Goal: Task Accomplishment & Management: Manage account settings

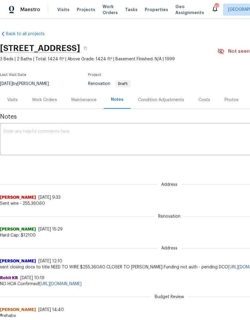
click at [46, 103] on div "Work Orders" at bounding box center [44, 100] width 39 height 18
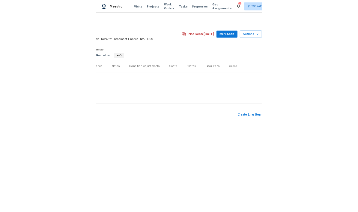
scroll to position [0, 89]
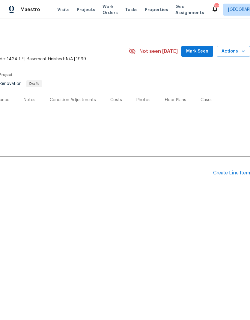
click at [229, 175] on div "Create Line Item" at bounding box center [231, 173] width 37 height 6
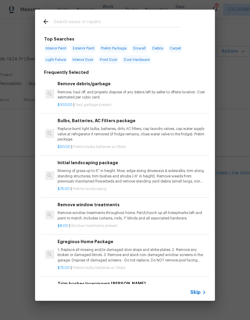
click at [131, 253] on p "1. Replace all missing and/or damaged door stops and strike plates. 2. Remove a…" at bounding box center [132, 254] width 149 height 15
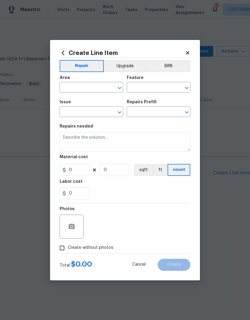
type input "Home Readiness Packages"
type input "Bulbs, Batteries, AC Filters"
type input "Egregious Home Package $75.00"
type textarea "1. Replace all missing and/or damaged door stops and strike plates. 2. Remove a…"
type input "75"
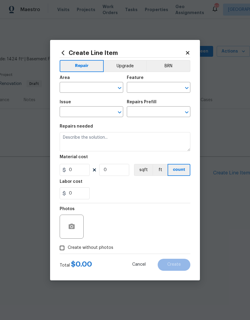
type input "1"
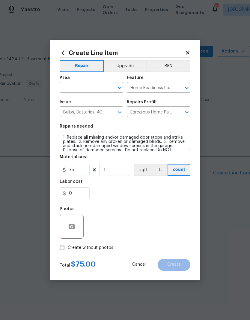
click at [94, 87] on input "text" at bounding box center [83, 87] width 47 height 9
click at [107, 113] on li "Interior Overall" at bounding box center [92, 111] width 64 height 10
type input "Interior Overall"
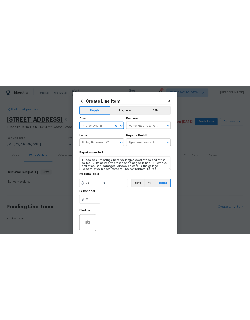
scroll to position [0, 0]
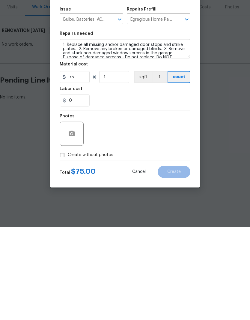
click at [61, 242] on input "Create without photos" at bounding box center [61, 247] width 11 height 11
checkbox input "true"
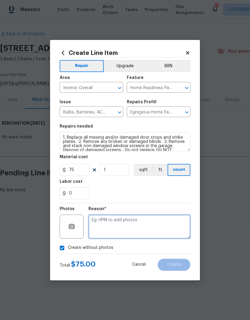
click at [148, 221] on textarea at bounding box center [139, 226] width 102 height 24
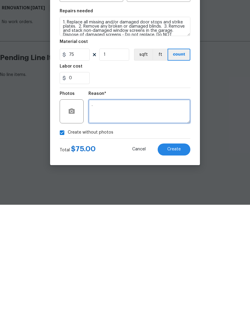
type textarea "."
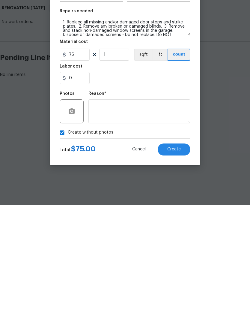
click at [182, 258] on button "Create" at bounding box center [174, 264] width 33 height 12
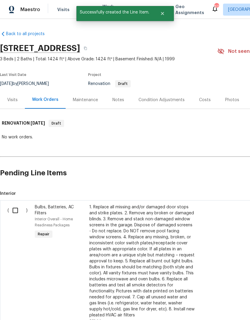
click at [120, 102] on div "Notes" at bounding box center [118, 100] width 12 height 6
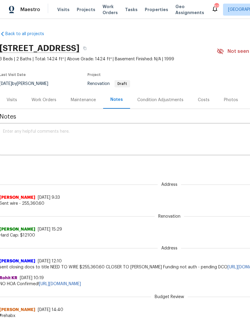
scroll to position [0, 1]
click at [52, 103] on div "Work Orders" at bounding box center [43, 100] width 25 height 6
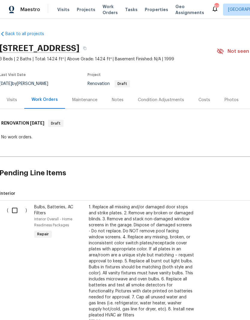
click at [15, 212] on input "checkbox" at bounding box center [16, 210] width 17 height 13
checkbox input "true"
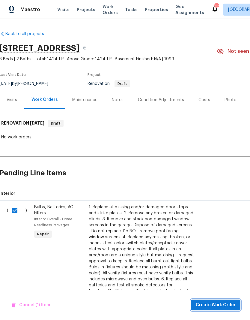
click at [231, 306] on span "Create Work Order" at bounding box center [216, 304] width 40 height 7
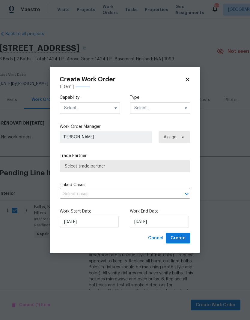
click at [71, 107] on input "text" at bounding box center [90, 108] width 61 height 12
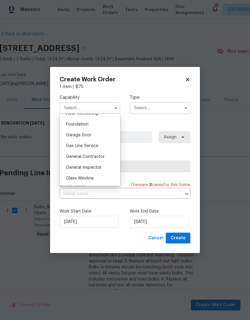
scroll to position [242, 0]
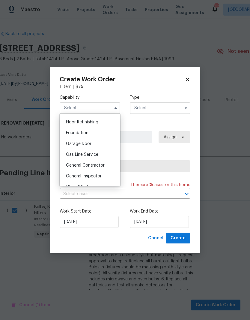
click at [102, 167] on span "General Contractor" at bounding box center [85, 165] width 39 height 4
type input "General Contractor"
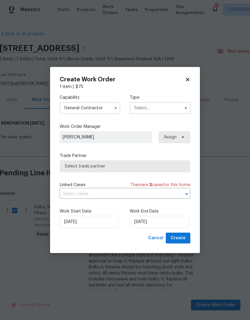
click at [181, 106] on input "text" at bounding box center [160, 108] width 61 height 12
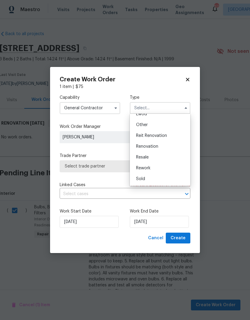
scroll to position [71, 0]
click at [175, 150] on div "Renovation" at bounding box center [160, 146] width 58 height 11
type input "Renovation"
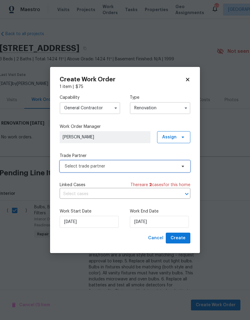
click at [153, 170] on span "Select trade partner" at bounding box center [125, 166] width 131 height 12
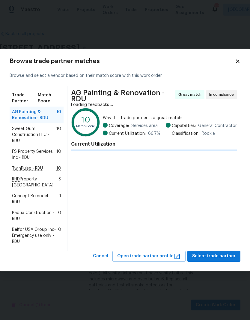
click at [23, 171] on span "TwinPulse - RDU" at bounding box center [27, 168] width 31 height 6
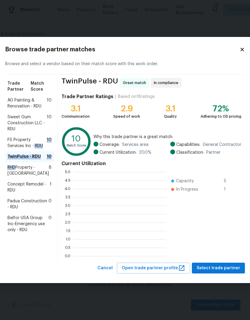
scroll to position [84, 93]
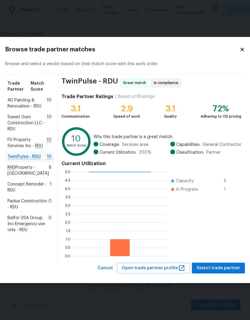
click at [22, 160] on span "TwinPulse - RDU" at bounding box center [23, 157] width 33 height 6
click at [227, 272] on span "Select trade partner" at bounding box center [218, 267] width 43 height 7
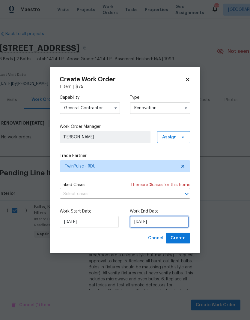
click at [166, 221] on input "9/22/2025" at bounding box center [159, 222] width 59 height 12
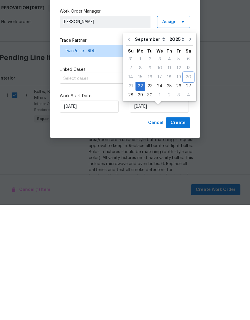
click at [188, 188] on div "20" at bounding box center [189, 192] width 10 height 8
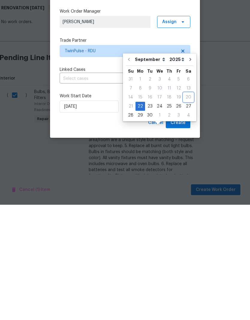
scroll to position [25, 0]
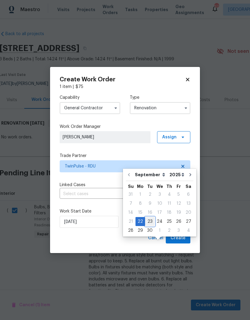
click at [145, 217] on div "23" at bounding box center [150, 221] width 10 height 8
type input "9/23/2025"
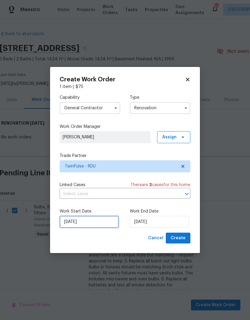
click at [96, 225] on input "9/22/2025" at bounding box center [89, 222] width 59 height 12
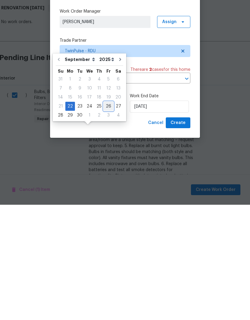
click at [104, 217] on div "26" at bounding box center [109, 221] width 10 height 8
type input "9/26/2025"
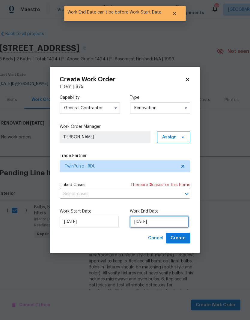
click at [154, 225] on input "9/26/2025" at bounding box center [159, 222] width 59 height 12
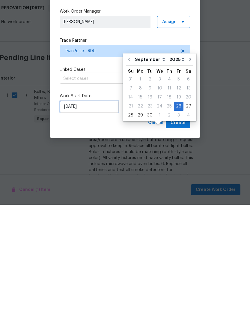
click at [93, 216] on input "9/26/2025" at bounding box center [89, 222] width 59 height 12
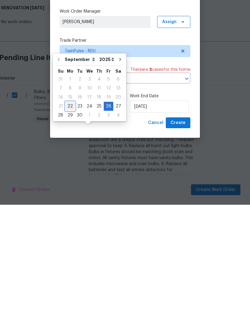
click at [69, 217] on div "22" at bounding box center [70, 221] width 10 height 8
type input "9/22/2025"
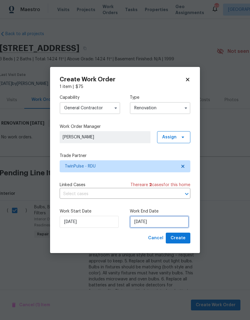
click at [156, 223] on input "9/26/2025" at bounding box center [159, 222] width 59 height 12
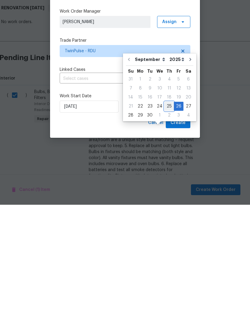
click at [169, 217] on div "25" at bounding box center [169, 221] width 9 height 8
type input "9/25/2025"
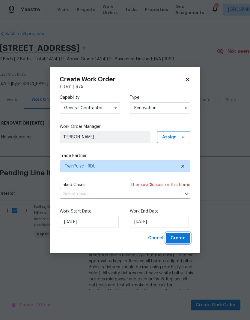
click at [187, 239] on button "Create" at bounding box center [178, 237] width 25 height 11
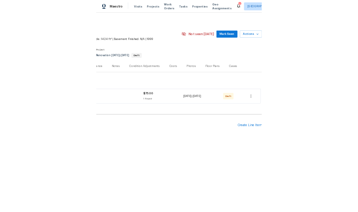
scroll to position [0, 89]
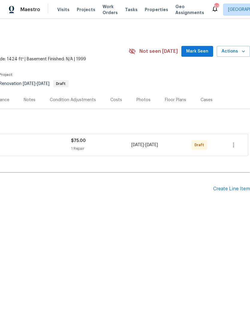
click at [246, 190] on div "Create Line Item" at bounding box center [231, 189] width 37 height 6
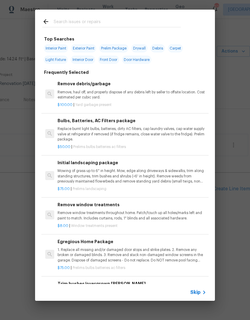
click at [127, 18] on input "text" at bounding box center [117, 22] width 127 height 9
type input "Land"
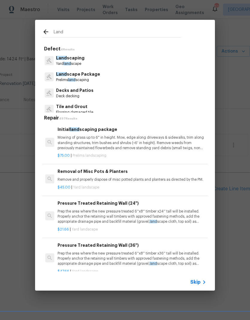
click at [105, 142] on p "Mowing of grass up to 6" in height. Mow, edge along driveways & sidewalks, trim…" at bounding box center [132, 142] width 149 height 15
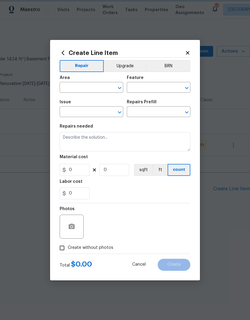
type input "Home Readiness Packages"
type input "Landscape Package"
type input "Initial landscaping package $75.00"
type textarea "Mowing of grass up to 6" in height. Mow, edge along driveways & sidewalks, trim…"
type input "75"
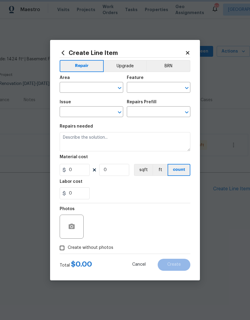
type input "1"
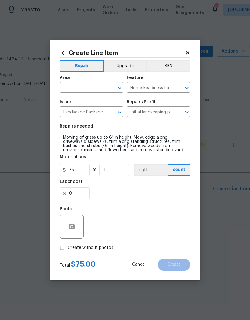
click at [97, 81] on div "Area" at bounding box center [92, 80] width 64 height 8
click at [99, 87] on input "text" at bounding box center [83, 87] width 47 height 9
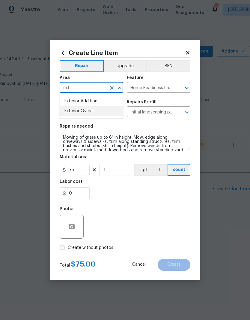
click at [111, 116] on li "Exterior Overall" at bounding box center [92, 111] width 64 height 10
type input "Exterior Overall"
click at [126, 189] on div "0" at bounding box center [125, 193] width 131 height 12
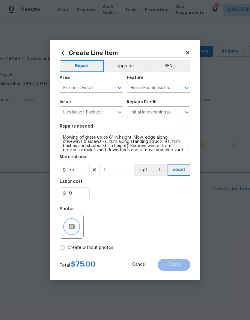
click at [78, 225] on button "button" at bounding box center [71, 226] width 14 height 14
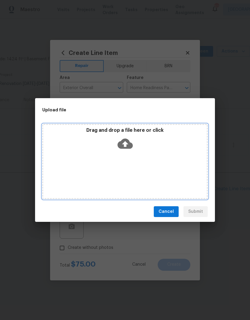
click at [138, 143] on div "Drag and drop a file here or click" at bounding box center [125, 140] width 164 height 26
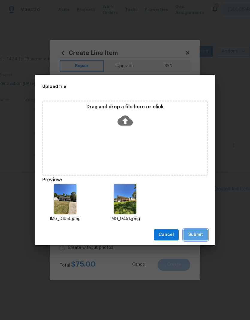
click at [201, 234] on span "Submit" at bounding box center [195, 234] width 15 height 7
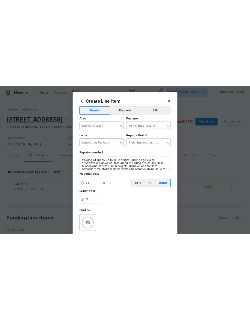
scroll to position [0, 0]
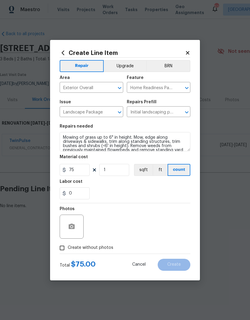
click at [63, 253] on input "Create without photos" at bounding box center [61, 247] width 11 height 11
checkbox input "true"
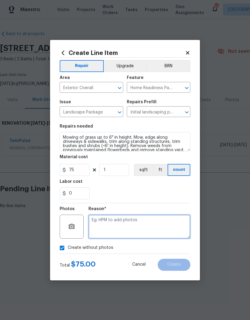
click at [160, 222] on textarea at bounding box center [139, 226] width 102 height 24
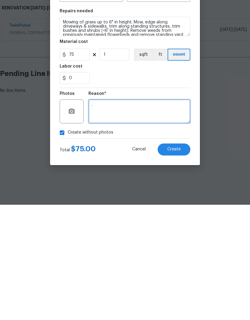
type textarea "."
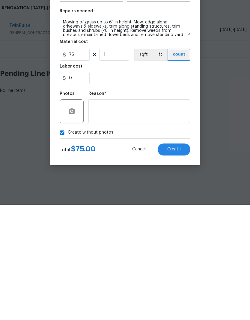
click at [177, 262] on span "Create" at bounding box center [173, 264] width 13 height 4
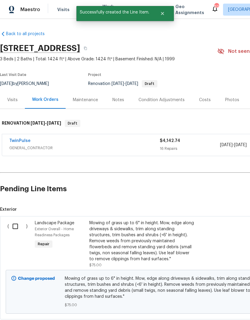
click at [12, 229] on input "checkbox" at bounding box center [17, 226] width 17 height 13
checkbox input "true"
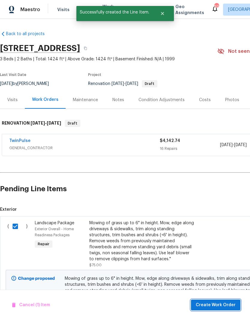
click at [214, 305] on span "Create Work Order" at bounding box center [216, 304] width 40 height 7
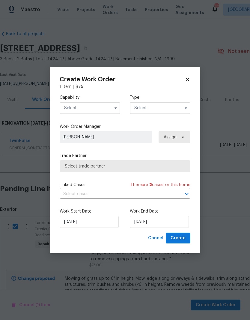
click at [96, 111] on input "text" at bounding box center [90, 108] width 61 height 12
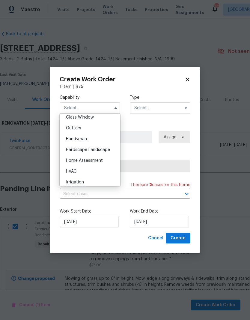
scroll to position [309, 0]
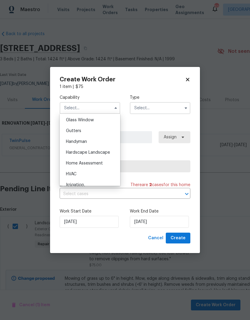
click at [109, 157] on div "Hardscape Landscape" at bounding box center [90, 152] width 58 height 11
type input "Hardscape Landscape"
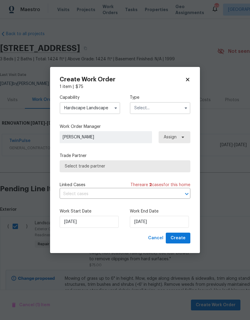
click at [170, 105] on input "text" at bounding box center [160, 108] width 61 height 12
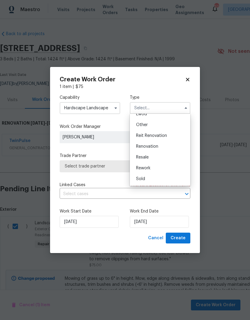
scroll to position [71, 0]
click at [175, 148] on div "Renovation" at bounding box center [160, 146] width 58 height 11
type input "Renovation"
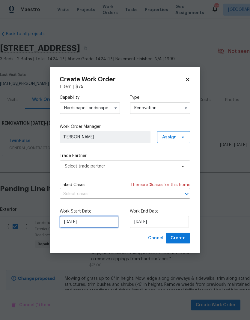
click at [106, 225] on input "[DATE]" at bounding box center [89, 222] width 59 height 12
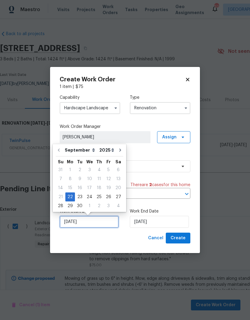
scroll to position [4, 0]
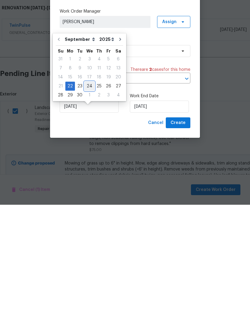
click at [89, 197] on div "24" at bounding box center [90, 201] width 10 height 8
type input "9/24/2025"
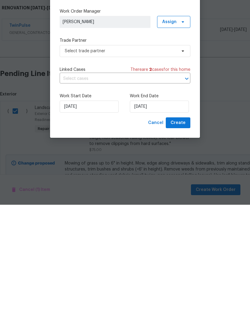
scroll to position [25, 0]
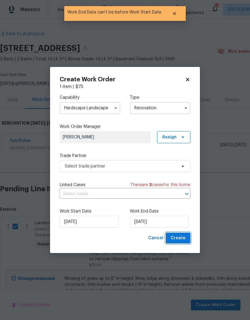
click at [186, 240] on button "Create" at bounding box center [178, 237] width 25 height 11
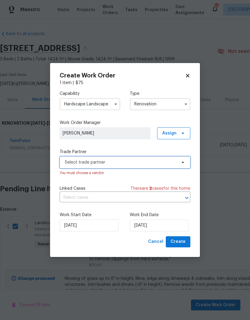
click at [102, 163] on span "Select trade partner" at bounding box center [121, 162] width 112 height 6
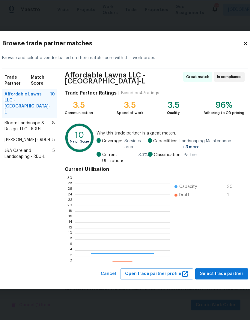
scroll to position [84, 94]
click at [42, 143] on span "Cameron Sweeney - RDU-L" at bounding box center [27, 140] width 47 height 6
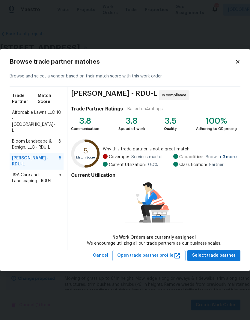
click at [39, 116] on span "Affordable Lawns LLC - RDU-L" at bounding box center [34, 121] width 44 height 24
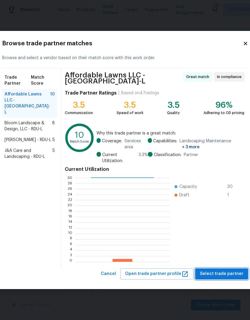
click at [227, 270] on span "Select trade partner" at bounding box center [221, 273] width 43 height 7
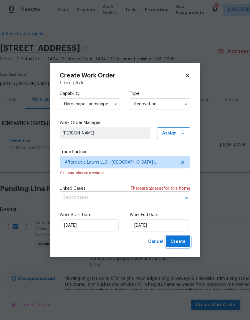
click at [184, 241] on span "Create" at bounding box center [178, 241] width 15 height 7
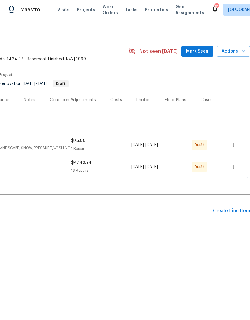
scroll to position [0, 89]
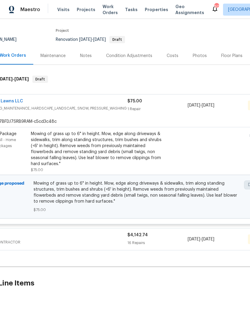
scroll to position [43, 32]
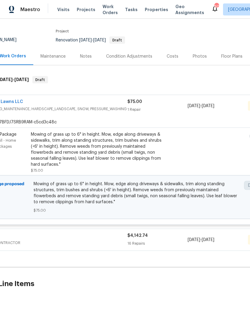
click at [145, 153] on div "Mowing of grass up to 6" in height. Mow, edge along driveways & sidewalks, trim…" at bounding box center [96, 149] width 131 height 36
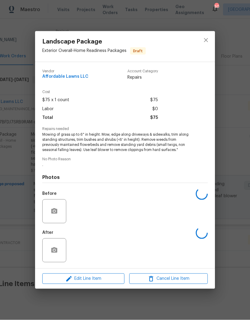
scroll to position [2, 0]
click at [108, 140] on span "Mowing of grass up to 6" in height. Mow, edge along driveways & sidewalks, trim…" at bounding box center [116, 142] width 149 height 20
click at [208, 40] on icon "close" at bounding box center [205, 40] width 7 height 7
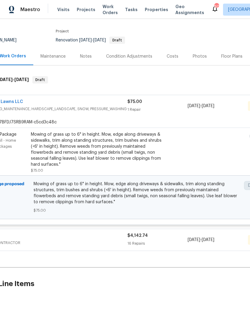
click at [35, 135] on div "Mowing of grass up to 6" in height. Mow, edge along driveways & sidewalks, trim…" at bounding box center [96, 149] width 131 height 36
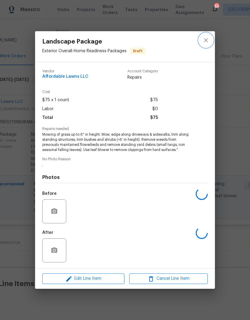
click at [206, 38] on icon "close" at bounding box center [205, 40] width 7 height 7
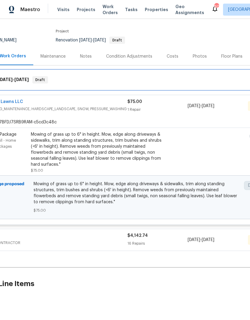
click at [26, 79] on span "9/25/25" at bounding box center [21, 79] width 14 height 4
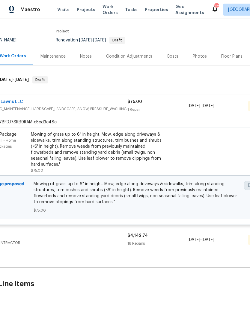
click at [19, 101] on link "Affordable Lawns LLC" at bounding box center [0, 102] width 46 height 4
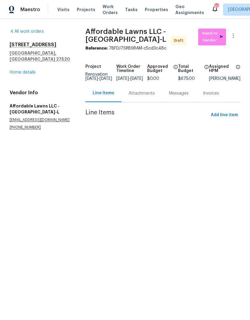
click at [18, 61] on div "416 Hunter Way Clayton, NC 27520 Home details" at bounding box center [40, 59] width 61 height 34
click at [16, 70] on div at bounding box center [125, 160] width 250 height 320
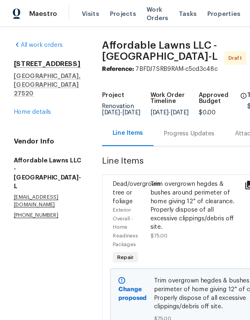
click at [17, 76] on link "Home details" at bounding box center [23, 78] width 26 height 4
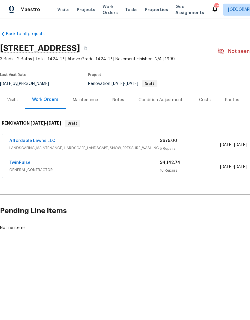
click at [22, 163] on link "TwinPulse" at bounding box center [19, 162] width 21 height 4
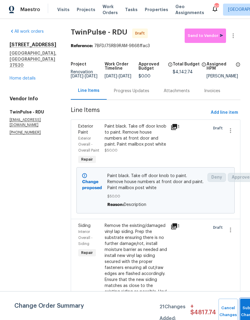
click at [242, 309] on button "Submit Changes" at bounding box center [249, 311] width 19 height 26
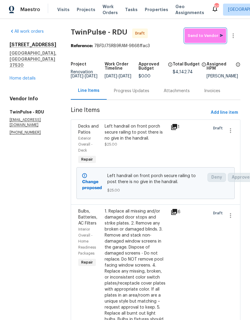
click at [210, 40] on button "Send to Vendor" at bounding box center [205, 35] width 41 height 14
click at [16, 76] on link "Home details" at bounding box center [23, 78] width 26 height 4
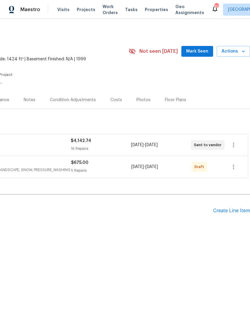
scroll to position [0, 89]
click at [233, 213] on div "Create Line Item" at bounding box center [231, 211] width 37 height 6
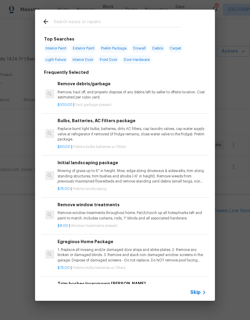
click at [107, 22] on input "text" at bounding box center [117, 22] width 127 height 9
click at [44, 19] on icon at bounding box center [45, 21] width 7 height 7
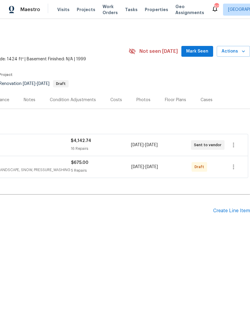
click at [240, 212] on div "Create Line Item" at bounding box center [231, 211] width 37 height 6
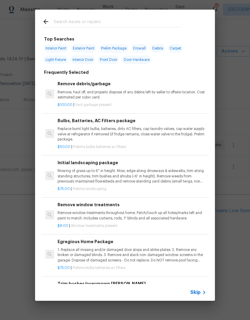
click at [81, 21] on input "text" at bounding box center [117, 22] width 127 height 9
type input "Carpet"
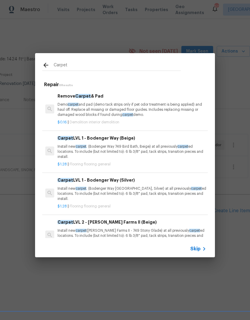
click at [164, 149] on p "Install new carpet . (Bodenger Way 749 Bird Bath, Beige) at all previously carp…" at bounding box center [132, 151] width 149 height 15
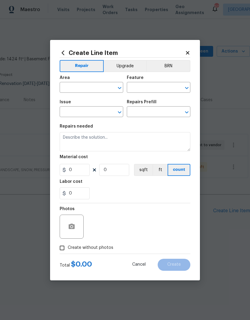
type input "Overall Flooring"
type input "Flooring General"
type input "Carpet LVL 1 - Bodenger Way (Beige) $1.28"
type textarea "Install new carpet. (Bodenger Way 749 Bird Bath, Beige) at all previously carpe…"
type input "1.28"
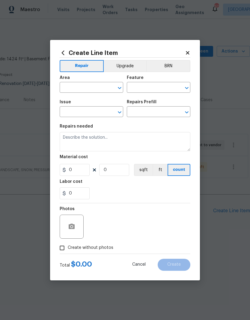
type input "1"
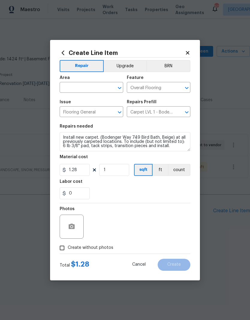
click at [103, 91] on input "text" at bounding box center [83, 87] width 47 height 9
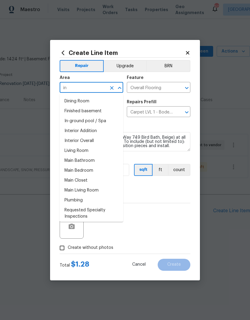
type input "i"
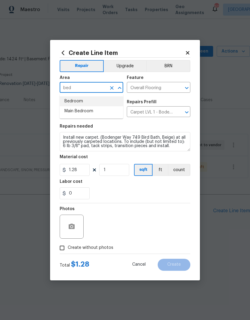
click at [104, 99] on li "Bedroom" at bounding box center [92, 101] width 64 height 10
type input "Bedroom"
click at [84, 171] on input "1.28" at bounding box center [75, 170] width 30 height 12
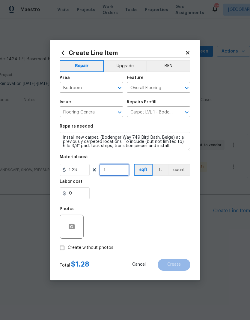
click at [123, 172] on input "1" at bounding box center [114, 170] width 30 height 12
type input "550"
click at [117, 187] on div "Labor cost" at bounding box center [125, 183] width 131 height 8
click at [75, 226] on button "button" at bounding box center [71, 226] width 14 height 14
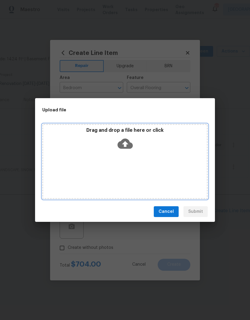
click at [134, 145] on div "Drag and drop a file here or click" at bounding box center [125, 140] width 164 height 26
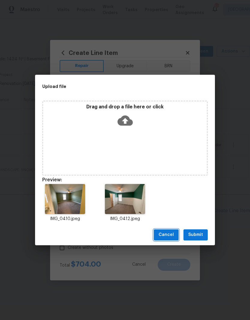
click at [168, 231] on button "Cancel" at bounding box center [166, 234] width 25 height 11
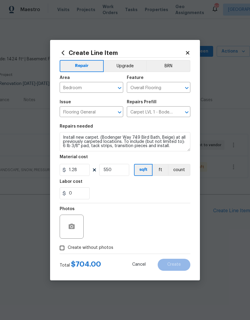
click at [63, 248] on input "Create without photos" at bounding box center [61, 247] width 11 height 11
checkbox input "true"
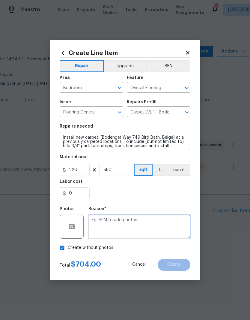
click at [154, 225] on textarea at bounding box center [139, 226] width 102 height 24
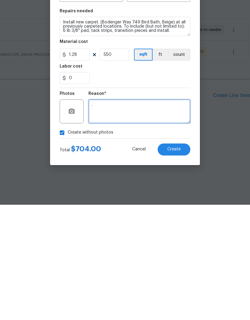
type textarea "."
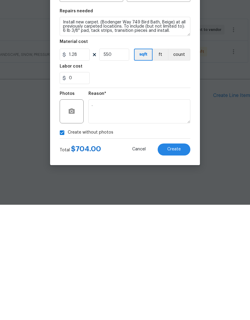
click at [183, 258] on button "Create" at bounding box center [174, 264] width 33 height 12
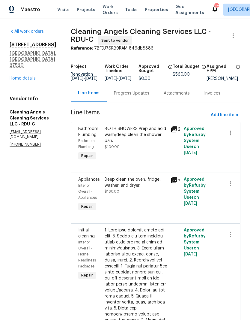
click at [15, 76] on link "Home details" at bounding box center [23, 78] width 26 height 4
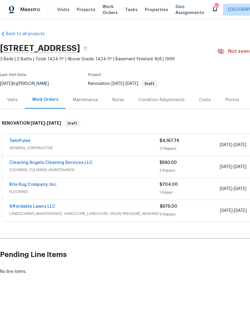
click at [30, 207] on link "Affordable Lawns LLC" at bounding box center [32, 206] width 46 height 4
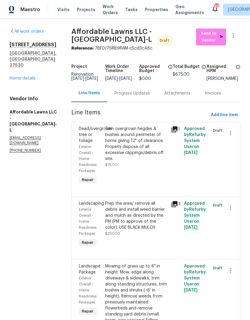
click at [19, 76] on link "Home details" at bounding box center [23, 78] width 26 height 4
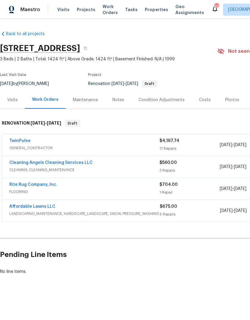
click at [29, 206] on link "Affordable Lawns LLC" at bounding box center [32, 206] width 46 height 4
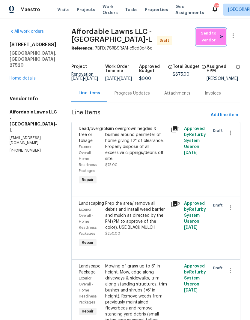
click at [213, 42] on span "Send to Vendor" at bounding box center [211, 37] width 24 height 14
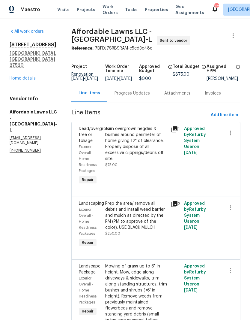
click at [22, 76] on link "Home details" at bounding box center [23, 78] width 26 height 4
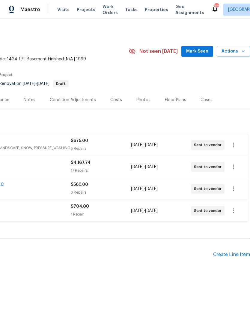
scroll to position [0, 89]
click at [242, 255] on div "Create Line Item" at bounding box center [231, 255] width 37 height 6
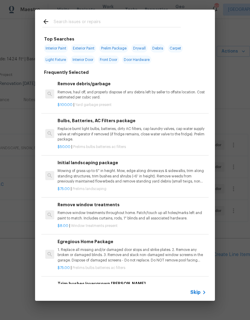
click at [64, 23] on input "text" at bounding box center [117, 22] width 127 height 9
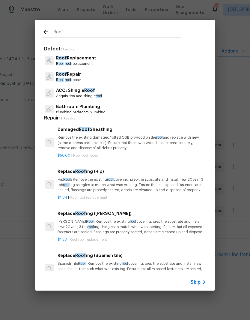
type input "Roof"
click at [118, 79] on div "Roof Repair Roof roof repair" at bounding box center [125, 77] width 166 height 16
click at [91, 77] on div "Roof Repair Roof roof repair" at bounding box center [125, 77] width 166 height 16
click at [81, 77] on p "Roof roof repair" at bounding box center [68, 79] width 25 height 5
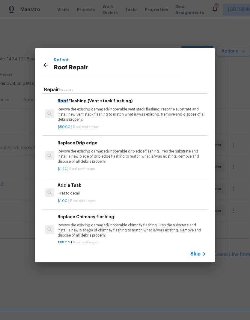
scroll to position [294, 0]
click at [112, 196] on div "$1.00 | Roof roof repair" at bounding box center [132, 199] width 149 height 7
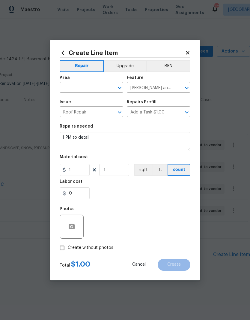
click at [96, 87] on input "text" at bounding box center [83, 87] width 47 height 9
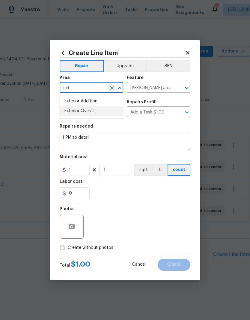
click at [76, 112] on li "Exterior Overall" at bounding box center [92, 111] width 64 height 10
type input "Exterior Overall"
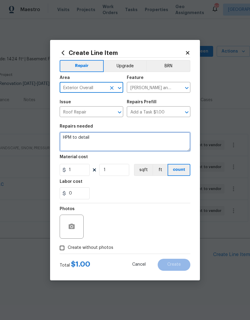
click at [90, 149] on textarea "HPM to detail" at bounding box center [125, 141] width 131 height 19
type textarea "H"
type textarea "Roof tune up"
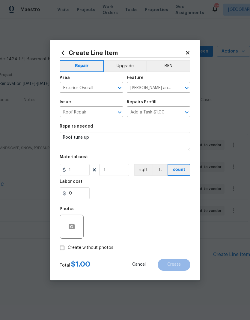
click at [102, 195] on div "0" at bounding box center [125, 193] width 131 height 12
click at [65, 234] on div at bounding box center [72, 226] width 24 height 24
click at [66, 229] on button "button" at bounding box center [71, 226] width 14 height 14
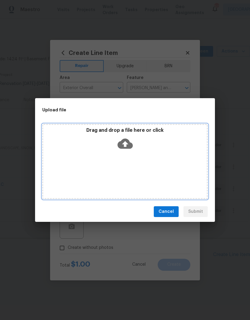
click at [77, 157] on div "Drag and drop a file here or click" at bounding box center [125, 161] width 166 height 75
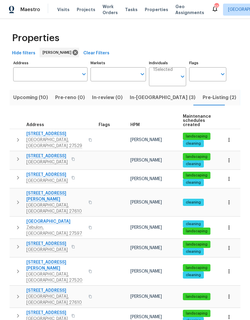
click at [30, 75] on input "Address" at bounding box center [45, 74] width 65 height 14
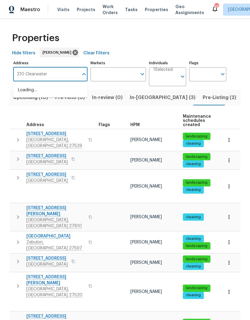
type input "210 Clearwater"
click at [34, 94] on li "210 Clearwater Ct Clayton NC 27520" at bounding box center [50, 90] width 74 height 10
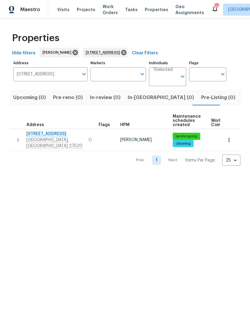
click at [50, 139] on span "Clayton, NC 27520" at bounding box center [55, 143] width 58 height 12
click at [224, 139] on button "button" at bounding box center [229, 139] width 13 height 13
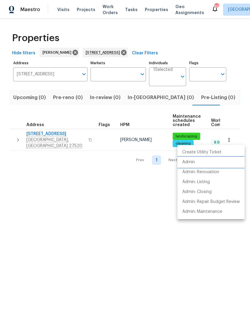
click at [190, 163] on p "Admin" at bounding box center [188, 162] width 13 height 6
click at [151, 52] on div at bounding box center [125, 160] width 250 height 320
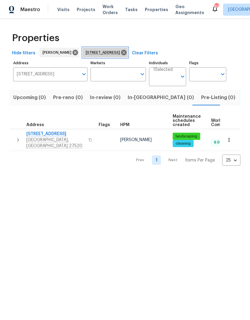
click at [127, 51] on icon at bounding box center [123, 52] width 5 height 5
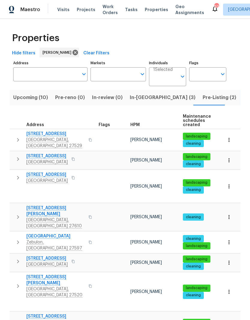
click at [144, 102] on button "In-reno (3)" at bounding box center [162, 98] width 73 height 16
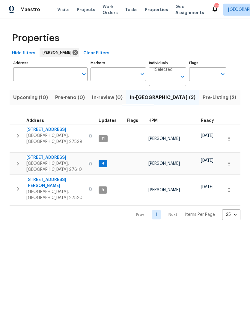
click at [45, 154] on span "[STREET_ADDRESS]" at bounding box center [55, 157] width 58 height 6
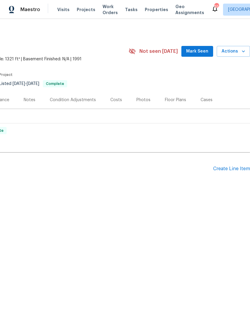
scroll to position [0, 89]
click at [233, 49] on span "Actions" at bounding box center [234, 51] width 24 height 7
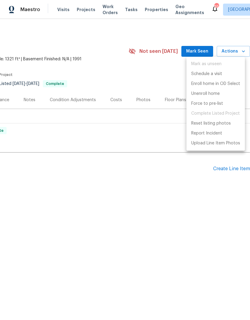
click at [115, 66] on div at bounding box center [125, 160] width 250 height 320
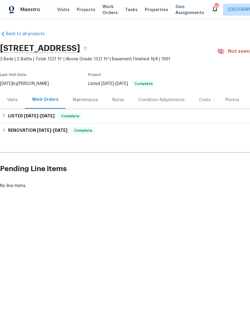
scroll to position [0, 0]
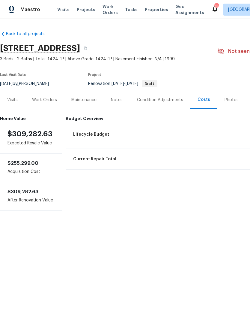
click at [121, 103] on div "Notes" at bounding box center [117, 100] width 26 height 18
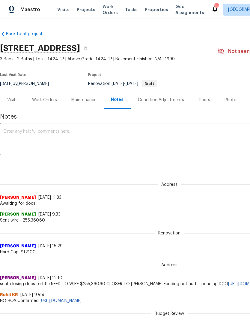
click at [20, 140] on textarea at bounding box center [170, 139] width 332 height 21
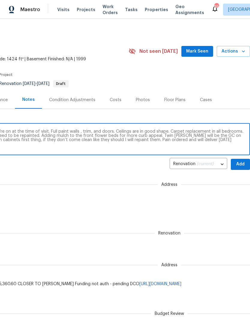
scroll to position [0, 89]
type textarea "D0W completed. Low power and water we’re on at the time of visit. Full paint wa…"
click at [239, 161] on span "Add" at bounding box center [241, 163] width 10 height 7
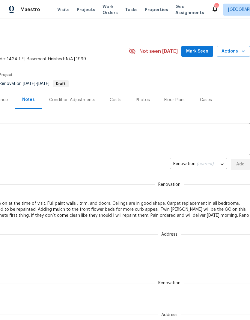
click at [199, 53] on span "Mark Seen" at bounding box center [197, 51] width 22 height 7
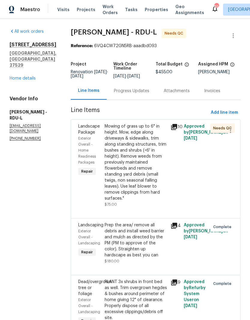
click at [142, 175] on div "Mowing of grass up to 6" in height. Mow, edge along driveways & sidewalks, trim…" at bounding box center [136, 162] width 62 height 78
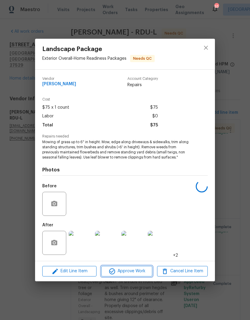
click at [146, 272] on span "Approve Work" at bounding box center [126, 270] width 47 height 7
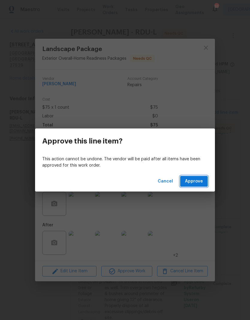
click at [203, 185] on button "Approve" at bounding box center [194, 181] width 28 height 11
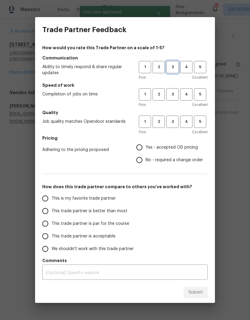
click at [174, 65] on span "3" at bounding box center [172, 67] width 11 height 7
click at [169, 96] on span "3" at bounding box center [172, 94] width 11 height 7
click at [174, 121] on span "3" at bounding box center [172, 121] width 11 height 7
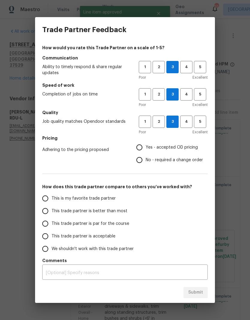
click at [187, 151] on label "Yes - accepted OD pricing" at bounding box center [168, 147] width 70 height 13
click at [146, 151] on input "Yes - accepted OD pricing" at bounding box center [139, 147] width 13 height 13
radio input "true"
click at [196, 163] on span "No - required a change order" at bounding box center [174, 160] width 57 height 6
click at [146, 163] on input "No - required a change order" at bounding box center [139, 160] width 13 height 13
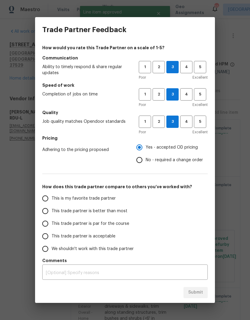
radio input "true"
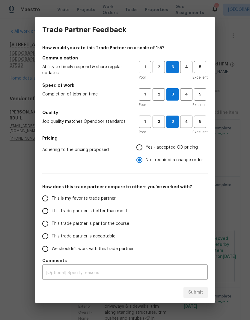
click at [107, 238] on span "This trade partner is acceptable" at bounding box center [84, 236] width 64 height 6
click at [52, 238] on input "This trade partner is acceptable" at bounding box center [45, 236] width 13 height 13
click at [206, 294] on button "Submit" at bounding box center [196, 292] width 24 height 11
radio input "true"
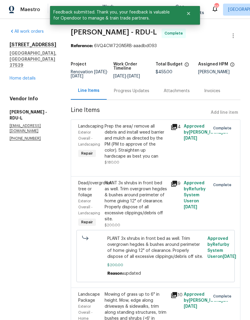
click at [31, 76] on link "Home details" at bounding box center [23, 78] width 26 height 4
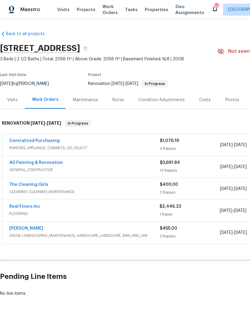
click at [52, 163] on link "AG Painting & Renovation" at bounding box center [36, 162] width 54 height 4
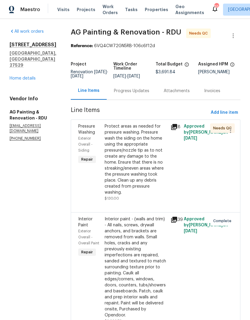
click at [157, 173] on div "Protect areas as needed for pressure washing. Pressure wash the siding on the h…" at bounding box center [136, 159] width 62 height 72
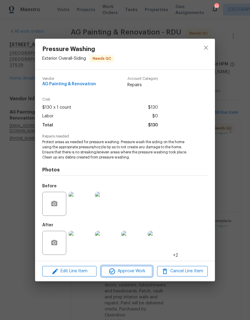
click at [141, 274] on span "Approve Work" at bounding box center [126, 270] width 47 height 7
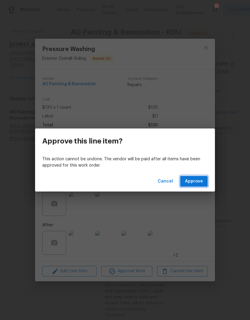
click at [199, 181] on span "Approve" at bounding box center [194, 181] width 18 height 7
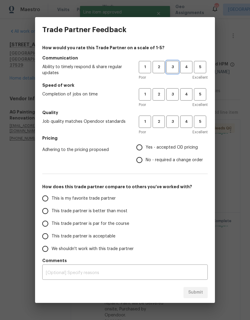
click at [176, 65] on span "3" at bounding box center [172, 67] width 11 height 7
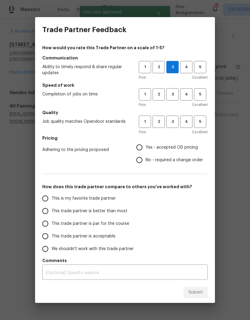
click at [175, 89] on button "3" at bounding box center [172, 94] width 12 height 12
click at [177, 120] on span "3" at bounding box center [172, 121] width 11 height 7
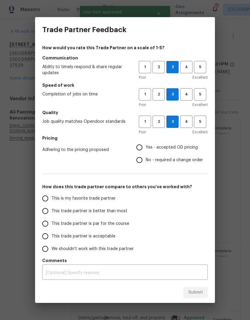
click at [186, 147] on span "Yes - accepted OD pricing" at bounding box center [172, 147] width 52 height 6
click at [146, 147] on input "Yes - accepted OD pricing" at bounding box center [139, 147] width 13 height 13
radio input "true"
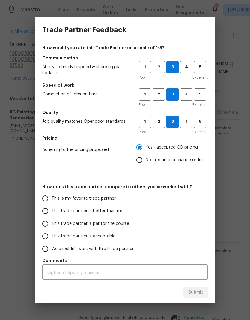
click at [121, 213] on span "This trade partner is better than most" at bounding box center [90, 211] width 76 height 6
click at [52, 213] on input "This trade partner is better than most" at bounding box center [45, 211] width 13 height 13
click at [205, 294] on button "Submit" at bounding box center [196, 292] width 24 height 11
radio input "true"
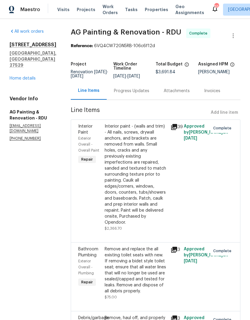
click at [21, 76] on link "Home details" at bounding box center [23, 78] width 26 height 4
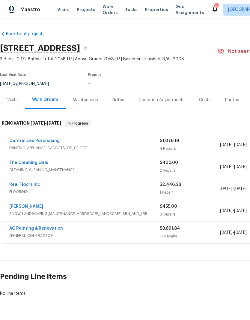
click at [20, 140] on link "Centralized Purchasing" at bounding box center [34, 141] width 50 height 4
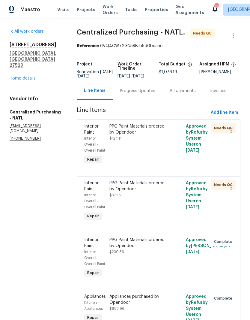
click at [138, 161] on div "PPG Paint Materials ordered by Opendoor $124.11" at bounding box center [140, 144] width 64 height 46
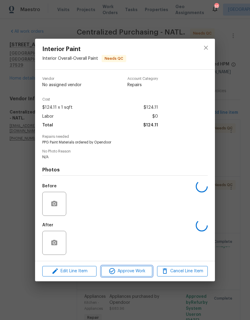
click at [126, 276] on button "Approve Work" at bounding box center [126, 271] width 51 height 10
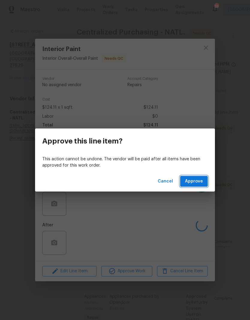
click at [194, 185] on button "Approve" at bounding box center [194, 181] width 28 height 11
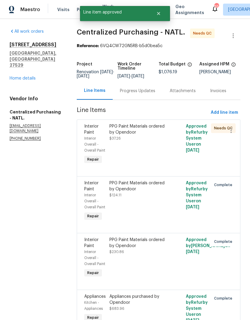
click at [139, 163] on div "PPG Paint Materials ordered by Opendoor $37.26" at bounding box center [140, 144] width 64 height 46
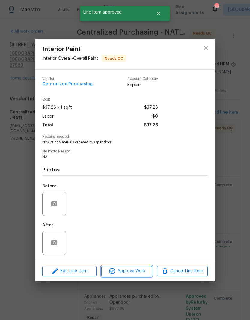
click at [133, 276] on button "Approve Work" at bounding box center [126, 271] width 51 height 10
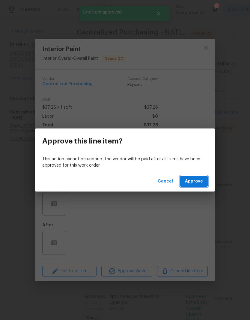
click at [190, 183] on span "Approve" at bounding box center [194, 181] width 18 height 7
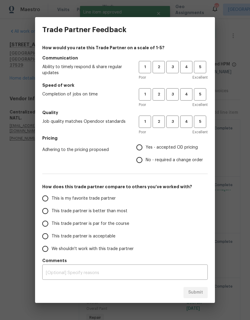
click at [23, 78] on div "Trade Partner Feedback How would you rate this Trade Partner on a scale of 1-5?…" at bounding box center [125, 160] width 250 height 320
click at [19, 208] on div "Trade Partner Feedback How would you rate this Trade Partner on a scale of 1-5?…" at bounding box center [125, 160] width 250 height 320
click at [169, 66] on span "3" at bounding box center [172, 67] width 11 height 7
click at [172, 94] on span "3" at bounding box center [172, 94] width 11 height 7
click at [177, 127] on button "3" at bounding box center [172, 121] width 12 height 12
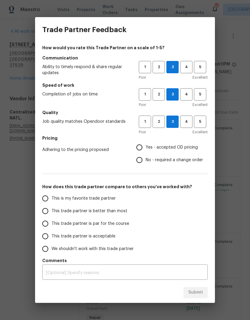
click at [150, 151] on label "Yes - accepted OD pricing" at bounding box center [168, 147] width 70 height 13
click at [146, 151] on input "Yes - accepted OD pricing" at bounding box center [139, 147] width 13 height 13
radio input "true"
click at [45, 225] on input "This trade partner is par for the course" at bounding box center [45, 223] width 13 height 13
radio input "false"
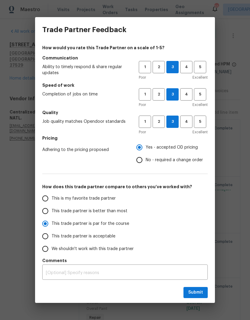
click at [57, 235] on span "This trade partner is acceptable" at bounding box center [84, 236] width 64 height 6
click at [52, 235] on input "This trade partner is acceptable" at bounding box center [45, 236] width 13 height 13
click at [196, 288] on button "Submit" at bounding box center [196, 292] width 24 height 11
radio input "true"
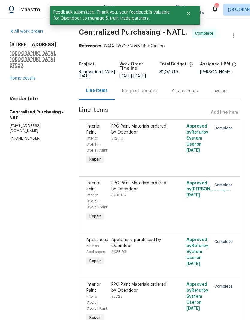
click at [16, 76] on link "Home details" at bounding box center [23, 78] width 26 height 4
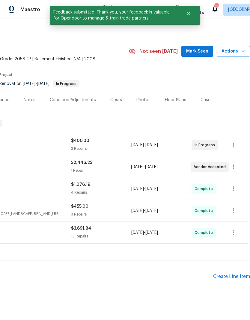
scroll to position [0, 89]
click at [191, 46] on button "Mark Seen" at bounding box center [197, 51] width 32 height 11
click at [200, 56] on button "Mark Seen" at bounding box center [197, 51] width 32 height 11
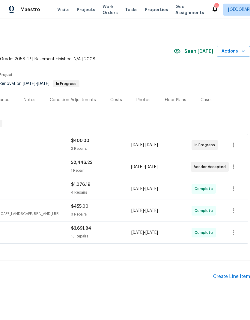
click at [230, 52] on span "Actions" at bounding box center [234, 51] width 24 height 7
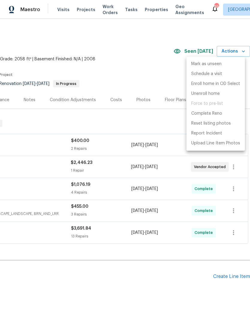
click at [153, 72] on div at bounding box center [125, 160] width 250 height 320
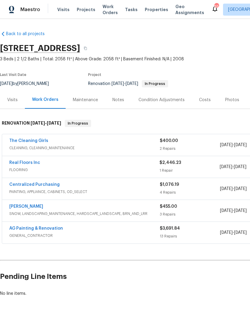
scroll to position [0, 0]
click at [149, 11] on span "Properties" at bounding box center [156, 10] width 23 height 6
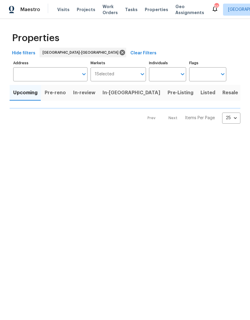
click at [63, 8] on span "Visits" at bounding box center [63, 10] width 12 height 6
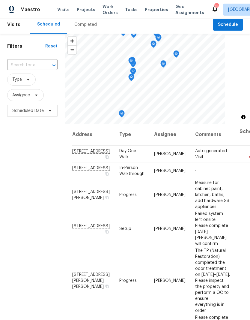
scroll to position [1, 0]
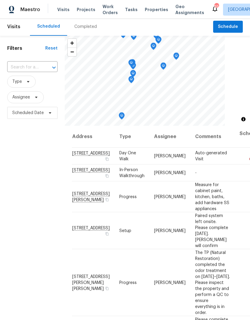
click at [0, 0] on span at bounding box center [0, 0] width 0 height 0
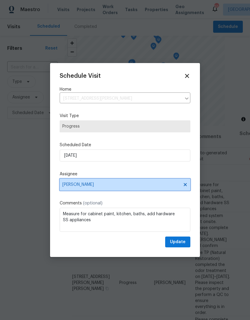
click at [73, 186] on span "[PERSON_NAME]" at bounding box center [121, 184] width 118 height 5
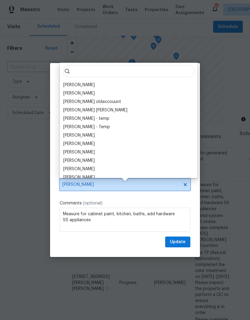
click at [79, 186] on span "[PERSON_NAME]" at bounding box center [121, 184] width 118 height 5
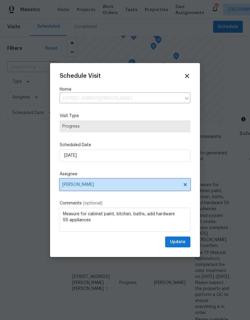
click at [73, 184] on span "[PERSON_NAME]" at bounding box center [121, 184] width 118 height 5
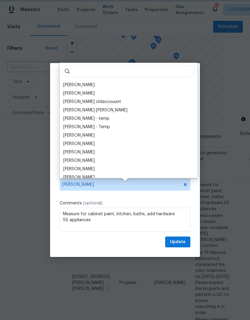
scroll to position [0, 0]
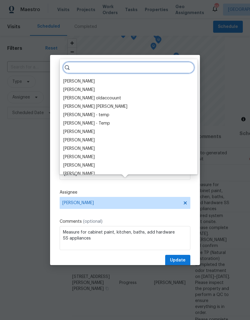
click at [78, 69] on input "search" at bounding box center [129, 67] width 132 height 12
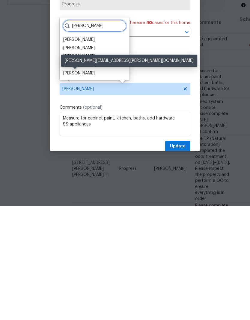
type input "Shaw"
click at [70, 184] on div "Shawn Wise" at bounding box center [78, 187] width 31 height 6
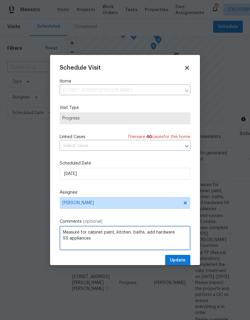
click at [100, 241] on textarea "Measure for cabinet paint, kitchen, baths, add hardware SS appliances" at bounding box center [125, 238] width 131 height 24
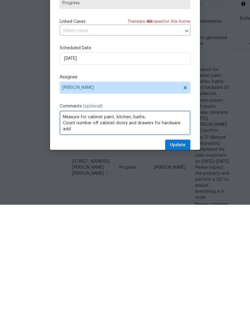
type textarea "Measure for cabinet paint, kitchen, baths, Count number off cabinet doors and d…"
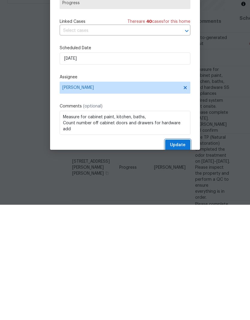
click at [184, 256] on span "Update" at bounding box center [178, 259] width 16 height 7
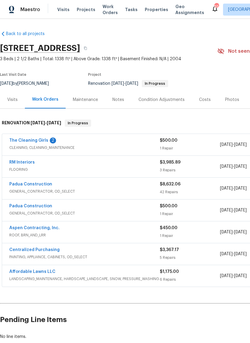
click at [19, 141] on link "The Cleaning Girls" at bounding box center [28, 141] width 39 height 4
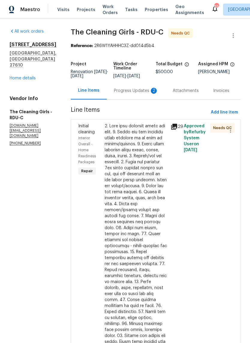
click at [127, 94] on div "Progress Updates 2" at bounding box center [136, 91] width 44 height 6
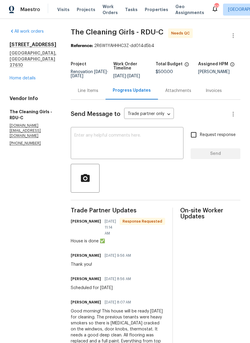
click at [25, 76] on link "Home details" at bounding box center [23, 78] width 26 height 4
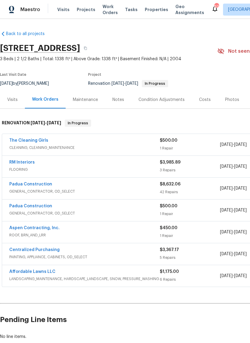
click at [16, 139] on link "The Cleaning Girls" at bounding box center [28, 141] width 39 height 4
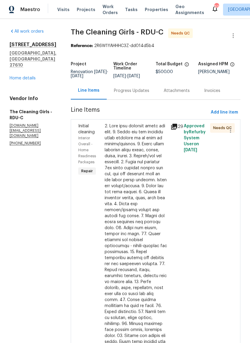
click at [129, 208] on div at bounding box center [136, 267] width 62 height 288
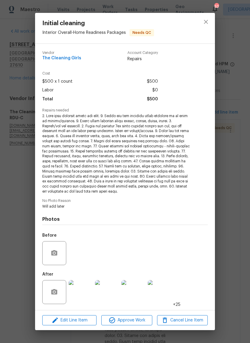
click at [81, 293] on img at bounding box center [81, 292] width 24 height 24
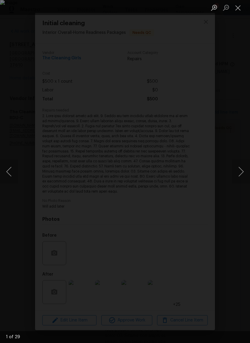
click at [239, 172] on button "Next image" at bounding box center [241, 172] width 18 height 24
click at [240, 178] on button "Next image" at bounding box center [241, 172] width 18 height 24
click at [243, 183] on button "Next image" at bounding box center [241, 172] width 18 height 24
click at [243, 180] on button "Next image" at bounding box center [241, 172] width 18 height 24
click at [244, 171] on button "Next image" at bounding box center [241, 172] width 18 height 24
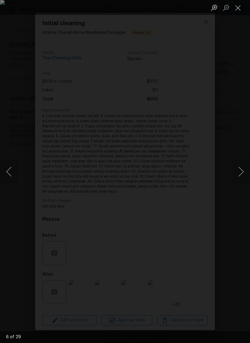
click at [246, 171] on button "Next image" at bounding box center [241, 172] width 18 height 24
click at [244, 172] on button "Next image" at bounding box center [241, 172] width 18 height 24
click at [243, 175] on button "Next image" at bounding box center [241, 172] width 18 height 24
click at [17, 173] on button "Previous image" at bounding box center [9, 172] width 18 height 24
click at [243, 173] on button "Next image" at bounding box center [241, 172] width 18 height 24
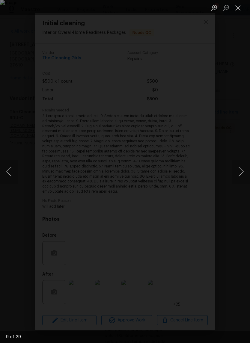
click at [240, 172] on button "Next image" at bounding box center [241, 172] width 18 height 24
click at [241, 172] on button "Next image" at bounding box center [241, 172] width 18 height 24
click at [242, 173] on button "Next image" at bounding box center [241, 172] width 18 height 24
click at [241, 173] on button "Next image" at bounding box center [241, 172] width 18 height 24
click at [242, 175] on button "Next image" at bounding box center [241, 172] width 18 height 24
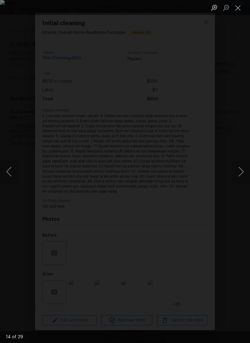
click at [242, 175] on button "Next image" at bounding box center [241, 172] width 18 height 24
click at [243, 175] on button "Next image" at bounding box center [241, 172] width 18 height 24
click at [243, 176] on button "Next image" at bounding box center [241, 172] width 18 height 24
click at [238, 9] on button "Close lightbox" at bounding box center [238, 7] width 12 height 10
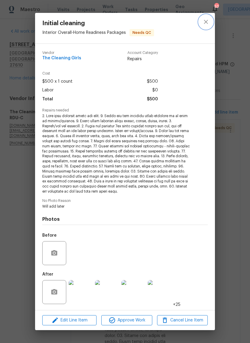
click at [202, 21] on button "close" at bounding box center [206, 22] width 14 height 14
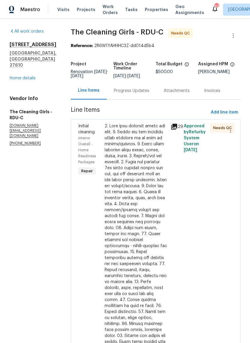
click at [128, 92] on div "Progress Updates" at bounding box center [131, 91] width 35 height 6
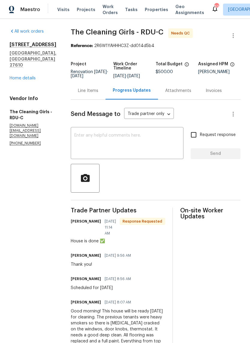
click at [153, 153] on textarea at bounding box center [127, 143] width 106 height 21
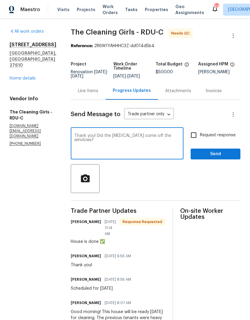
click at [154, 141] on textarea "Thank you! Did the [MEDICAL_DATA] come off the windows?" at bounding box center [127, 143] width 106 height 21
type textarea "Thank you! Did the [MEDICAL_DATA] come off all the windows?"
click at [230, 158] on span "Send" at bounding box center [216, 153] width 40 height 7
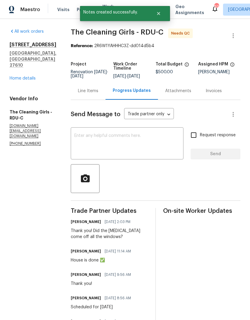
click at [15, 76] on link "Home details" at bounding box center [23, 78] width 26 height 4
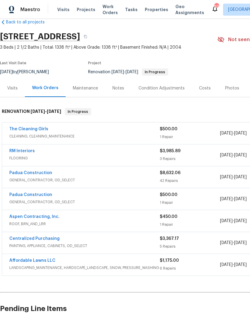
scroll to position [12, 0]
click at [24, 196] on link "Padua Construction" at bounding box center [30, 195] width 43 height 4
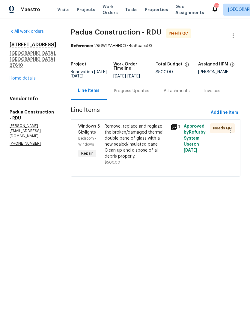
click at [117, 131] on div "Remove, replace and reglaze the broken/damaged thermal double pane of glass wit…" at bounding box center [136, 141] width 62 height 36
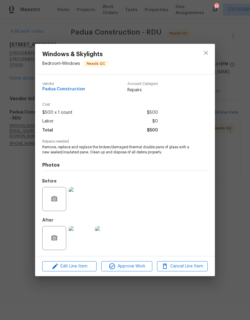
click at [79, 240] on img at bounding box center [81, 238] width 24 height 24
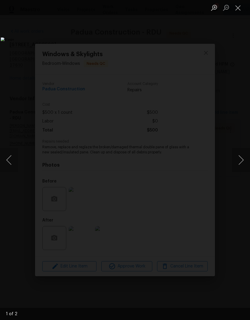
click at [242, 161] on button "Next image" at bounding box center [241, 160] width 18 height 24
click at [241, 161] on button "Next image" at bounding box center [241, 160] width 18 height 24
click at [236, 11] on button "Close lightbox" at bounding box center [238, 7] width 12 height 10
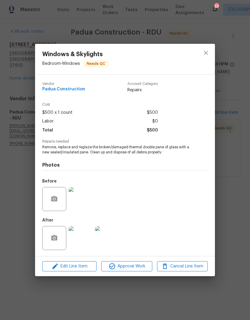
click at [87, 206] on img at bounding box center [81, 199] width 24 height 24
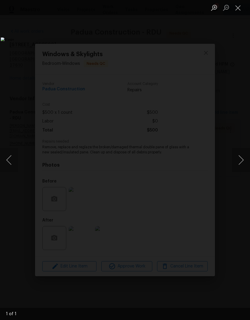
click at [239, 159] on button "Next image" at bounding box center [241, 160] width 18 height 24
click at [239, 162] on button "Next image" at bounding box center [241, 160] width 18 height 24
click at [238, 10] on button "Close lightbox" at bounding box center [238, 7] width 12 height 10
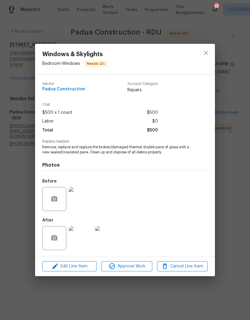
click at [86, 240] on img at bounding box center [81, 238] width 24 height 24
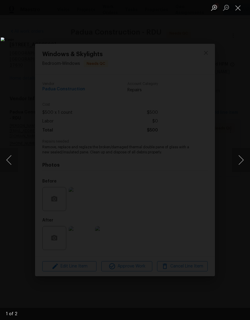
click at [240, 11] on button "Close lightbox" at bounding box center [238, 7] width 12 height 10
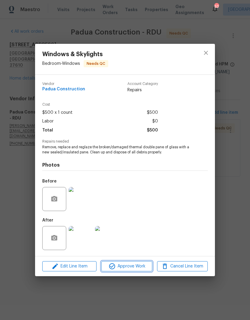
click at [133, 267] on span "Approve Work" at bounding box center [126, 265] width 47 height 7
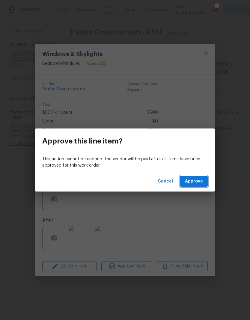
click at [200, 184] on span "Approve" at bounding box center [194, 181] width 18 height 7
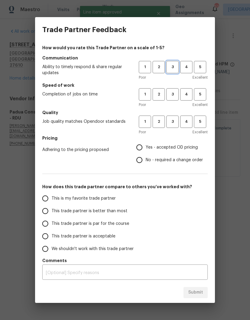
click at [173, 70] on button "3" at bounding box center [172, 67] width 12 height 12
click at [175, 90] on button "3" at bounding box center [172, 94] width 12 height 12
click at [177, 119] on span "3" at bounding box center [172, 121] width 11 height 7
click at [178, 148] on span "Yes - accepted OD pricing" at bounding box center [172, 147] width 52 height 6
click at [146, 148] on input "Yes - accepted OD pricing" at bounding box center [139, 147] width 13 height 13
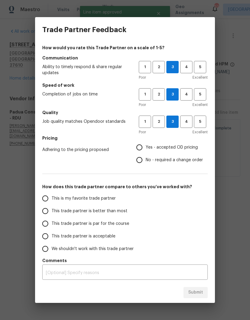
radio input "true"
click at [181, 145] on span "Yes - accepted OD pricing" at bounding box center [172, 147] width 52 height 6
click at [146, 145] on input "Yes - accepted OD pricing" at bounding box center [139, 147] width 13 height 13
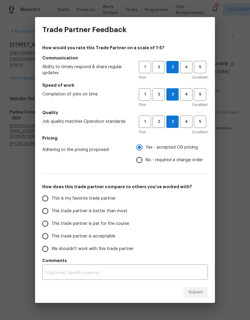
click at [110, 239] on span "This trade partner is acceptable" at bounding box center [84, 236] width 64 height 6
click at [52, 239] on input "This trade partner is acceptable" at bounding box center [45, 236] width 13 height 13
click at [204, 294] on button "Submit" at bounding box center [196, 292] width 24 height 11
radio input "true"
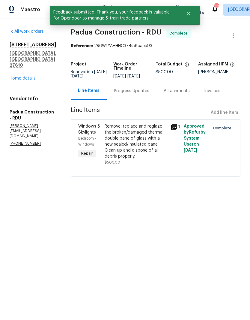
click at [28, 90] on div "All work orders 4203 Grandover Dr Raleigh, NC 27610 Home details Vendor Info Pa…" at bounding box center [33, 87] width 47 height 118
click at [27, 80] on link "Home details" at bounding box center [23, 78] width 26 height 4
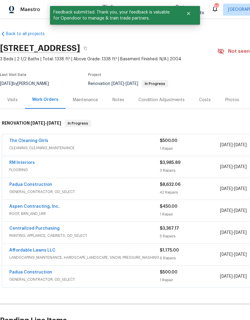
click at [28, 164] on link "RM Interiors" at bounding box center [21, 162] width 25 height 4
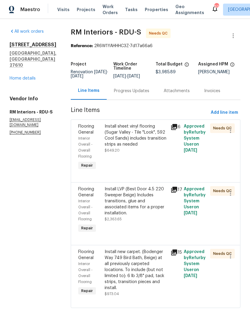
click at [142, 156] on div "Install sheet vinyl flooring (Sugar Valley - Tile "Look", 592 Cool Sands) inclu…" at bounding box center [136, 147] width 66 height 52
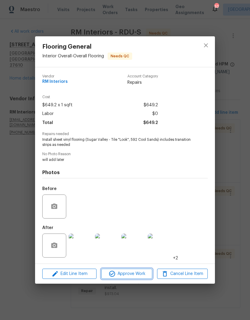
click at [137, 275] on span "Approve Work" at bounding box center [126, 273] width 47 height 7
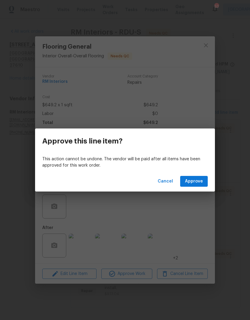
click at [205, 181] on button "Approve" at bounding box center [194, 181] width 28 height 11
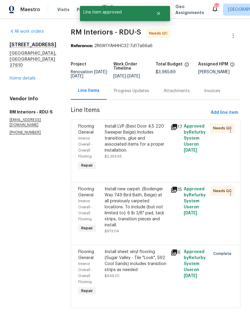
click at [151, 224] on div "Install new carpet. (Bodenger Way 749 Bird Bath, Beige) at all previously carpe…" at bounding box center [136, 210] width 62 height 48
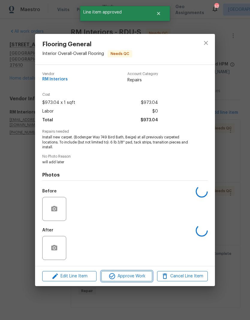
click at [136, 277] on span "Approve Work" at bounding box center [126, 275] width 47 height 7
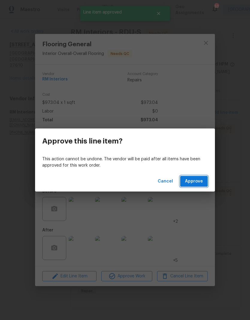
click at [200, 182] on span "Approve" at bounding box center [194, 181] width 18 height 7
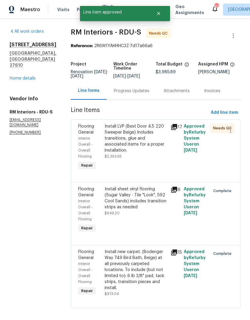
click at [145, 160] on div "Install LVP (Best Door 4.5 220 Sweeper Beige) Includes transitions, glue and as…" at bounding box center [136, 147] width 66 height 52
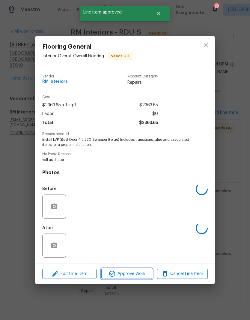
click at [136, 271] on span "Approve Work" at bounding box center [126, 273] width 47 height 7
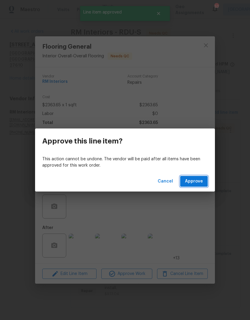
click at [207, 181] on button "Approve" at bounding box center [194, 181] width 28 height 11
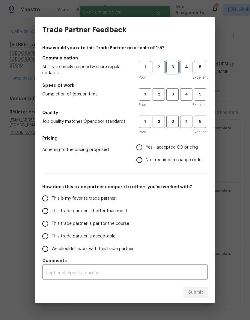
click at [174, 70] on span "3" at bounding box center [172, 67] width 11 height 7
click at [172, 95] on span "3" at bounding box center [172, 94] width 11 height 7
click at [175, 120] on span "3" at bounding box center [172, 121] width 11 height 7
click at [191, 145] on span "Yes - accepted OD pricing" at bounding box center [172, 147] width 52 height 6
click at [146, 145] on input "Yes - accepted OD pricing" at bounding box center [139, 147] width 13 height 13
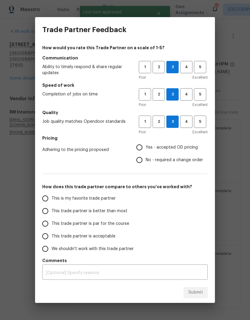
radio input "true"
click at [108, 240] on label "This trade partner is acceptable" at bounding box center [86, 236] width 95 height 13
click at [52, 240] on input "This trade partner is acceptable" at bounding box center [45, 236] width 13 height 13
click at [203, 293] on span "Submit" at bounding box center [195, 291] width 15 height 7
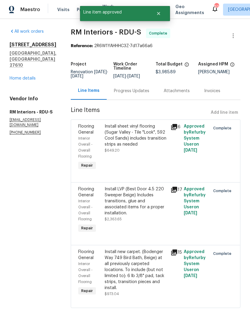
radio input "true"
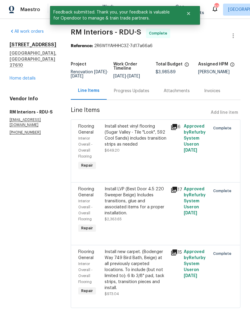
click at [32, 76] on link "Home details" at bounding box center [23, 78] width 26 height 4
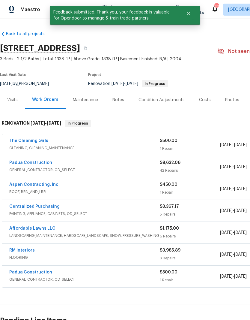
click at [40, 163] on link "Padua Construction" at bounding box center [30, 162] width 43 height 4
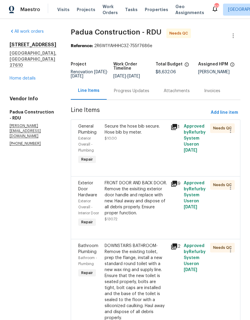
click at [134, 148] on div "Secure the hose bib secure. Hose bib by meter. $10.00" at bounding box center [136, 144] width 66 height 46
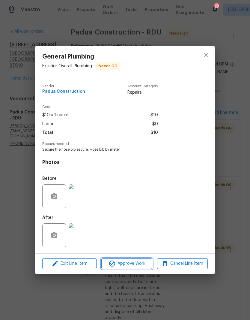
click at [140, 264] on span "Approve Work" at bounding box center [126, 263] width 47 height 7
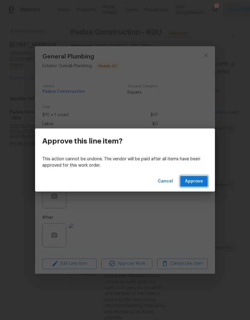
click at [202, 183] on span "Approve" at bounding box center [194, 181] width 18 height 7
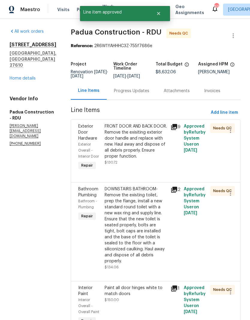
click at [139, 161] on div "FRONT DOOR AND BACK DOOR. Remove the exisiting exterior door handle and replace…" at bounding box center [136, 147] width 66 height 52
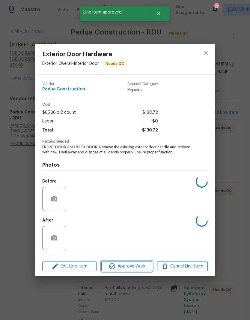
click at [143, 267] on span "Approve Work" at bounding box center [126, 265] width 47 height 7
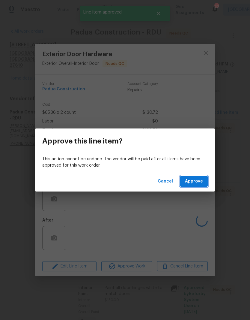
click at [204, 182] on button "Approve" at bounding box center [194, 181] width 28 height 11
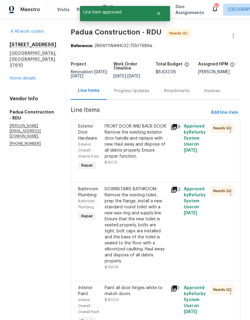
click at [137, 143] on div "FRONT DOOR AND BACK DOOR. Remove the exisiting exterior door handle and replace…" at bounding box center [136, 141] width 62 height 36
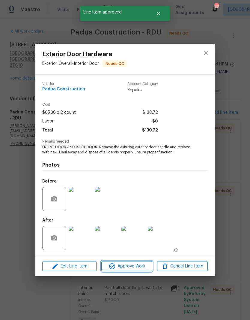
click at [145, 267] on span "Approve Work" at bounding box center [126, 265] width 47 height 7
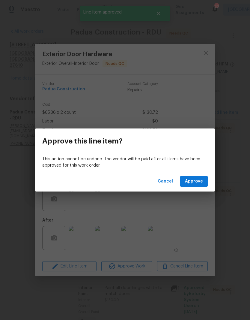
click at [204, 181] on button "Approve" at bounding box center [194, 181] width 28 height 11
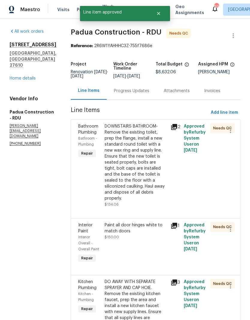
click at [138, 169] on div "DOWNSTAIRS BATHROOM- Remove the existing toilet, prep the flange, install a new…" at bounding box center [136, 162] width 62 height 78
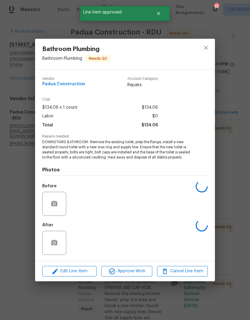
click at [142, 275] on span "Approve Work" at bounding box center [126, 270] width 47 height 7
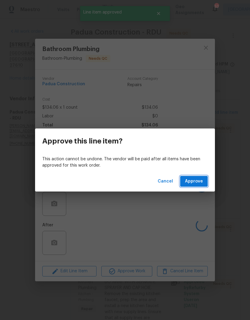
click at [207, 186] on button "Approve" at bounding box center [194, 181] width 28 height 11
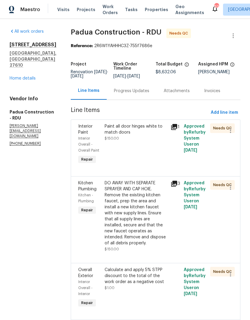
click at [130, 157] on div "Paint all door hinges white to match doors $150.00" at bounding box center [136, 144] width 66 height 46
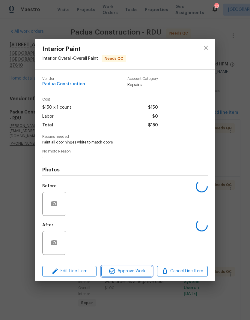
click at [133, 271] on span "Approve Work" at bounding box center [126, 270] width 47 height 7
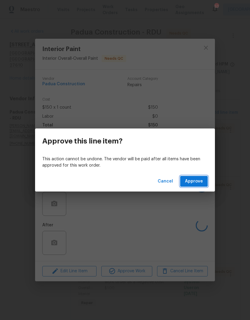
click at [204, 186] on button "Approve" at bounding box center [194, 181] width 28 height 11
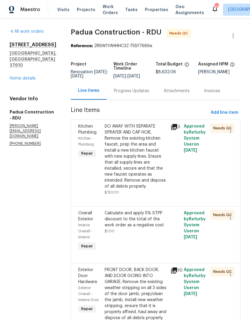
click at [133, 172] on div "DO AWAY WITH SEPARATE SPRAYER AND CAP HOlE. Remove the existing kitchen faucet,…" at bounding box center [136, 156] width 62 height 66
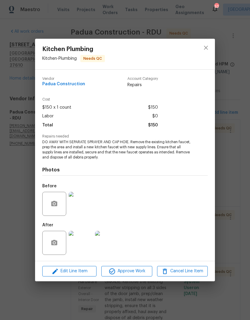
click at [113, 254] on img at bounding box center [107, 243] width 24 height 24
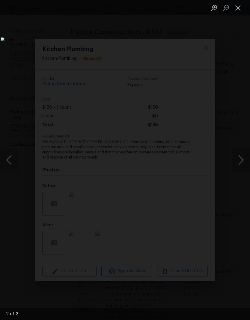
click at [240, 12] on button "Close lightbox" at bounding box center [238, 7] width 12 height 10
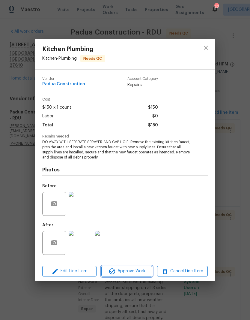
click at [139, 276] on button "Approve Work" at bounding box center [126, 271] width 51 height 10
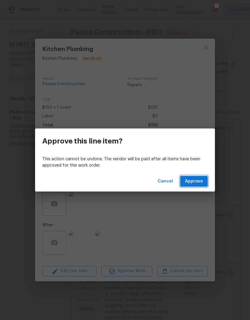
click at [201, 185] on button "Approve" at bounding box center [194, 181] width 28 height 11
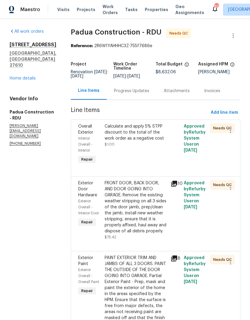
click at [126, 223] on div "FRONT DOOR, BACK DOOR, AND DOOR GOING INTO GARAGE. Remove the existing weather …" at bounding box center [136, 207] width 62 height 54
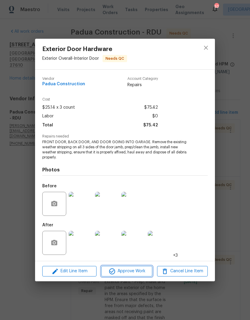
click at [137, 274] on span "Approve Work" at bounding box center [126, 270] width 47 height 7
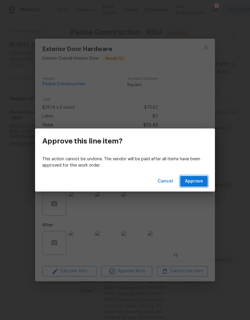
click at [207, 181] on button "Approve" at bounding box center [194, 181] width 28 height 11
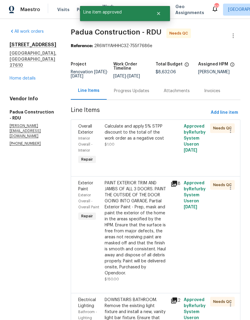
click at [142, 245] on div "PAINT EXTERIOR TRIM AND JAMBS OF ALL 3 DOORS. PAINT THE OUTSIDE OF THE DOOR GOI…" at bounding box center [136, 228] width 62 height 96
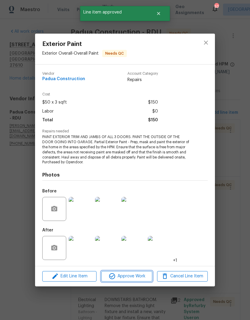
click at [140, 275] on span "Approve Work" at bounding box center [126, 275] width 47 height 7
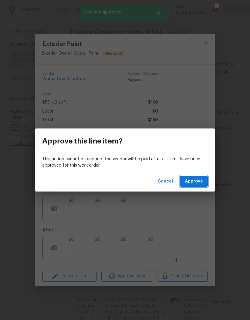
click at [202, 185] on button "Approve" at bounding box center [194, 181] width 28 height 11
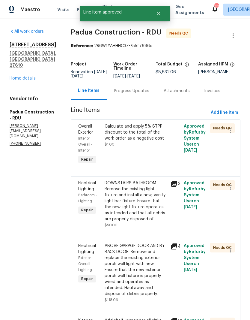
click at [132, 196] on div "DOWNSTAIRS BATHROOM. Remove the existing light fixture and install a new, vanit…" at bounding box center [136, 201] width 62 height 42
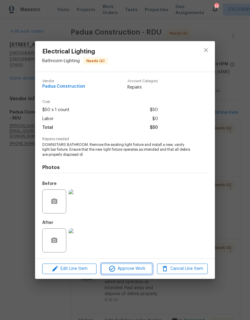
click at [138, 266] on span "Approve Work" at bounding box center [126, 268] width 47 height 7
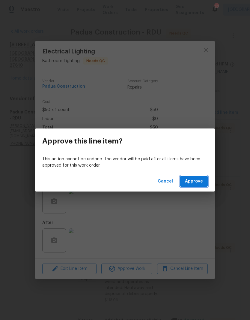
click at [201, 185] on button "Approve" at bounding box center [194, 181] width 28 height 11
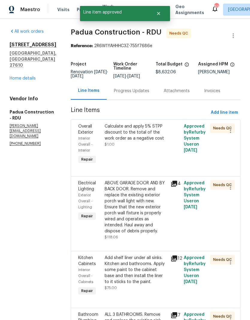
click at [121, 214] on div "ABOVE GARAGE DOOR AND BY BACK DOOR. Remove and replace the existing exterior po…" at bounding box center [136, 207] width 62 height 54
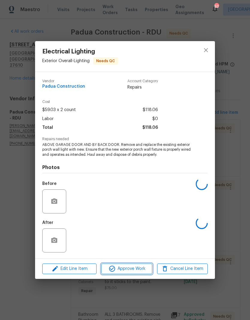
click at [134, 271] on span "Approve Work" at bounding box center [126, 268] width 47 height 7
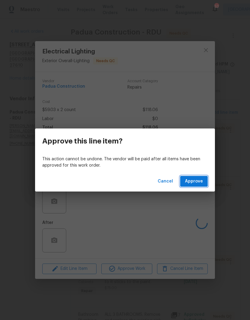
click at [206, 186] on button "Approve" at bounding box center [194, 181] width 28 height 11
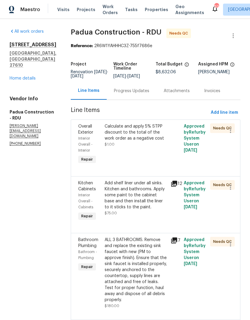
click at [136, 263] on div "ALL 3 BATHROOMS. Remove and replace the existing sink faucet with new (PM to ap…" at bounding box center [136, 270] width 62 height 66
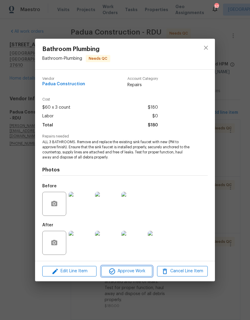
click at [142, 273] on span "Approve Work" at bounding box center [126, 270] width 47 height 7
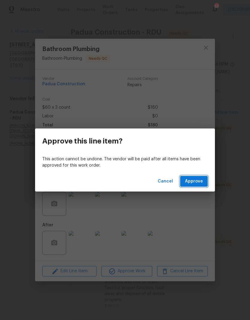
click at [205, 184] on button "Approve" at bounding box center [194, 181] width 28 height 11
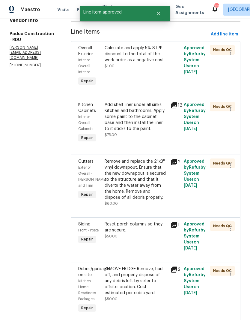
scroll to position [86, 0]
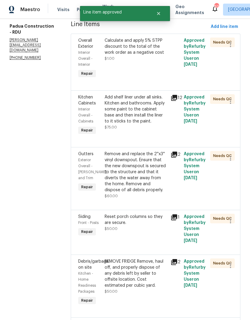
click at [155, 177] on div "Remove and replace the 2''x3'' vinyl downspout. Ensure that the new downspout i…" at bounding box center [136, 172] width 62 height 42
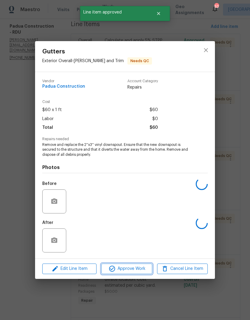
click at [145, 273] on button "Approve Work" at bounding box center [126, 268] width 51 height 10
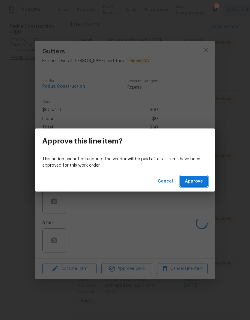
click at [200, 185] on button "Approve" at bounding box center [194, 181] width 28 height 11
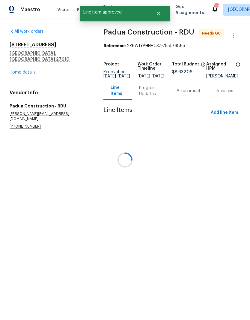
scroll to position [0, 0]
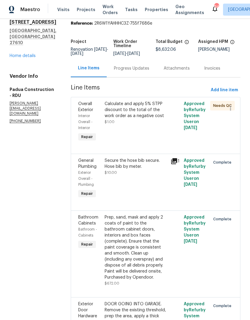
scroll to position [23, 0]
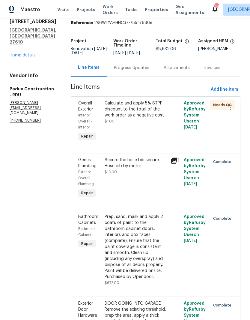
click at [182, 124] on div "Approved by Refurby System User on [DATE]" at bounding box center [195, 121] width 26 height 46
click at [130, 125] on div "Calculate and apply 5% STPP discount to the total of the work order as a negati…" at bounding box center [136, 121] width 66 height 46
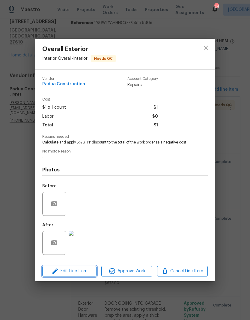
click at [87, 274] on span "Edit Line Item" at bounding box center [69, 270] width 51 height 7
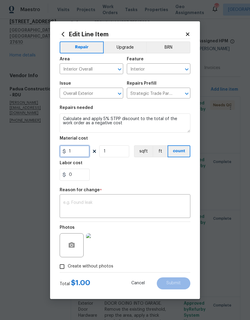
click at [82, 156] on input "1" at bounding box center [75, 151] width 30 height 12
click at [65, 151] on icon at bounding box center [64, 151] width 3 height 5
click at [74, 155] on input "431.6" at bounding box center [75, 151] width 30 height 12
click at [67, 155] on input "431.6" at bounding box center [75, 151] width 30 height 12
type input "-431.6"
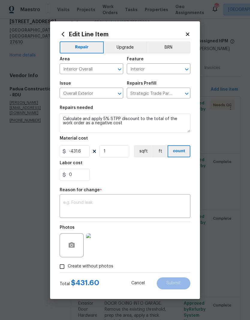
click at [140, 172] on div "0" at bounding box center [125, 175] width 131 height 12
click at [168, 204] on textarea at bounding box center [125, 206] width 124 height 13
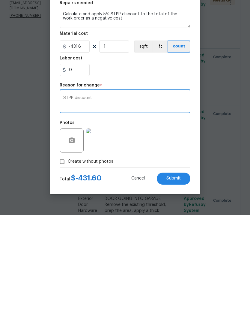
type textarea "STPP discount"
click at [160, 222] on div "Photos" at bounding box center [125, 241] width 131 height 39
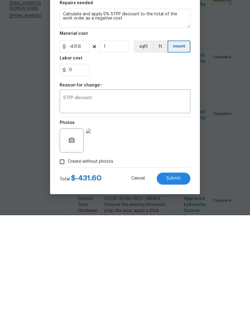
scroll to position [25, 0]
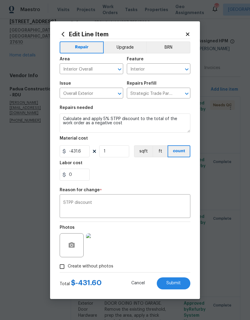
click at [185, 283] on button "Submit" at bounding box center [174, 283] width 34 height 12
type input "1"
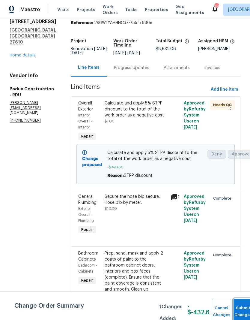
click at [243, 307] on button "Submit Changes" at bounding box center [243, 311] width 19 height 26
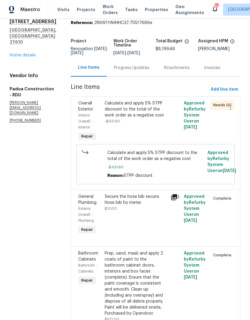
click at [119, 100] on div "Calculate and apply 5% STPP discount to the total of the work order as a negati…" at bounding box center [136, 112] width 62 height 24
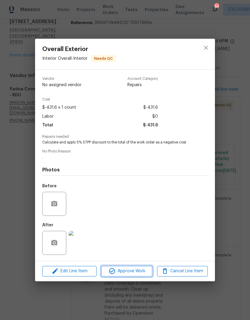
click at [121, 274] on span "Approve Work" at bounding box center [126, 270] width 47 height 7
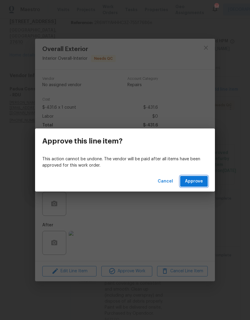
click at [193, 177] on button "Approve" at bounding box center [194, 181] width 28 height 11
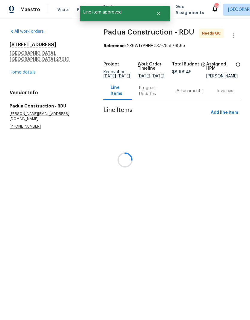
scroll to position [0, 0]
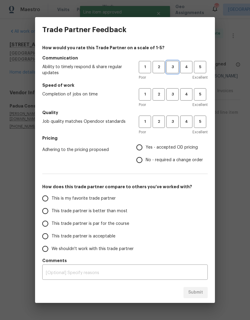
click at [174, 68] on span "3" at bounding box center [172, 67] width 11 height 7
click at [175, 94] on span "3" at bounding box center [172, 94] width 11 height 7
click at [176, 122] on span "3" at bounding box center [172, 121] width 11 height 7
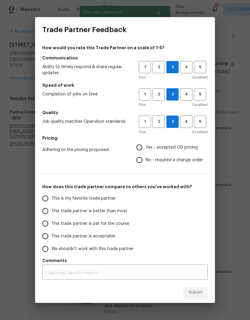
click at [191, 148] on span "Yes - accepted OD pricing" at bounding box center [172, 147] width 52 height 6
click at [146, 148] on input "Yes - accepted OD pricing" at bounding box center [139, 147] width 13 height 13
radio input "true"
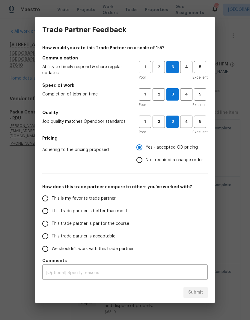
click at [110, 237] on span "This trade partner is acceptable" at bounding box center [84, 236] width 64 height 6
click at [52, 237] on input "This trade partner is acceptable" at bounding box center [45, 236] width 13 height 13
click at [207, 293] on button "Submit" at bounding box center [196, 292] width 24 height 11
radio input "true"
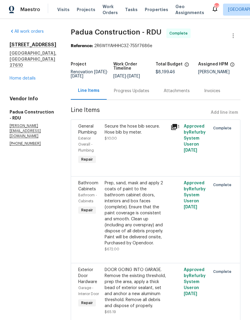
click at [20, 80] on link "Home details" at bounding box center [23, 78] width 26 height 4
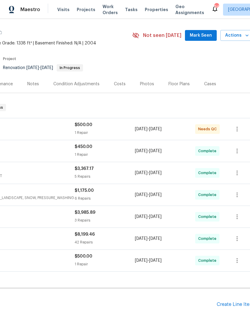
scroll to position [16, 85]
click at [208, 37] on span "Mark Seen" at bounding box center [201, 35] width 22 height 7
click at [206, 34] on span "Mark Seen" at bounding box center [201, 35] width 22 height 7
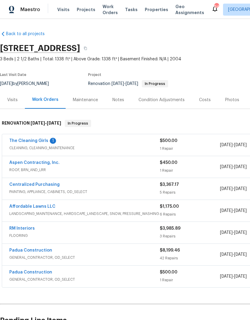
scroll to position [0, 0]
click at [23, 140] on link "The Cleaning Girls" at bounding box center [28, 141] width 39 height 4
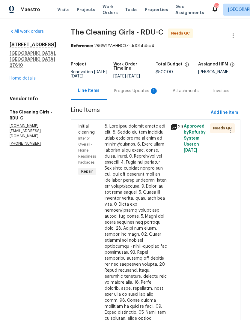
click at [136, 94] on div "Progress Updates 1" at bounding box center [136, 91] width 44 height 6
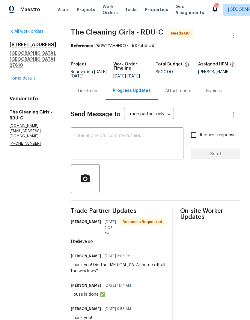
click at [103, 148] on textarea at bounding box center [127, 143] width 106 height 21
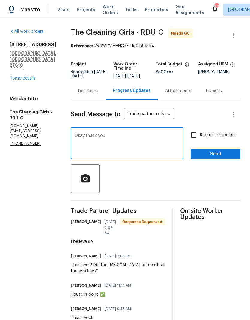
type textarea "Okay thank you"
click at [233, 158] on span "Send" at bounding box center [216, 153] width 40 height 7
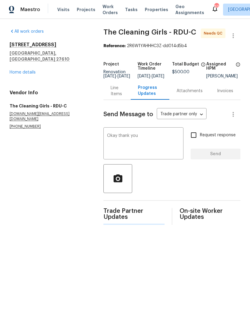
click at [111, 95] on div "Line Items" at bounding box center [117, 91] width 13 height 12
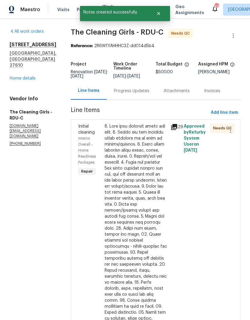
click at [136, 197] on div at bounding box center [136, 267] width 62 height 288
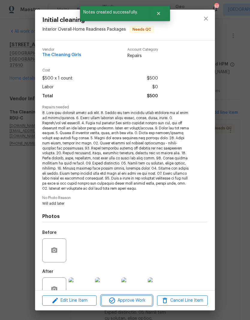
click at [129, 300] on span "Approve Work" at bounding box center [126, 300] width 47 height 7
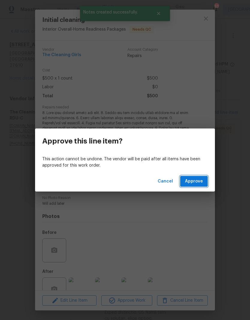
click at [191, 181] on span "Approve" at bounding box center [194, 181] width 18 height 7
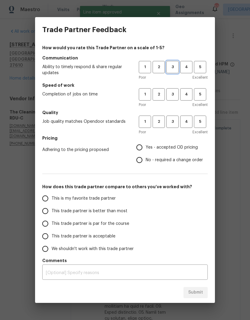
click at [172, 72] on button "3" at bounding box center [172, 67] width 12 height 12
click at [176, 93] on span "3" at bounding box center [172, 94] width 11 height 7
click at [175, 121] on span "3" at bounding box center [172, 121] width 11 height 7
click at [187, 149] on span "Yes - accepted OD pricing" at bounding box center [172, 147] width 52 height 6
click at [146, 149] on input "Yes - accepted OD pricing" at bounding box center [139, 147] width 13 height 13
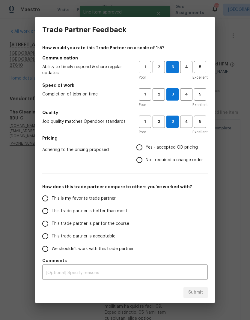
radio input "true"
click at [118, 211] on span "This trade partner is better than most" at bounding box center [90, 211] width 76 height 6
click at [52, 211] on input "This trade partner is better than most" at bounding box center [45, 211] width 13 height 13
click at [202, 295] on span "Submit" at bounding box center [195, 291] width 15 height 7
radio input "true"
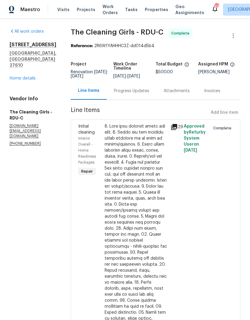
click at [22, 76] on link "Home details" at bounding box center [23, 78] width 26 height 4
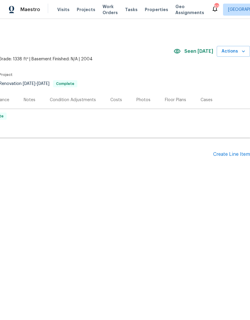
scroll to position [0, 89]
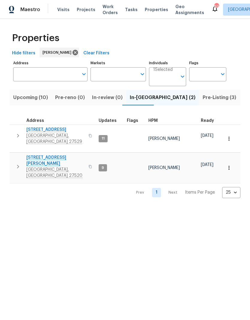
click at [37, 134] on span "[GEOGRAPHIC_DATA], [GEOGRAPHIC_DATA] 27529" at bounding box center [55, 139] width 58 height 12
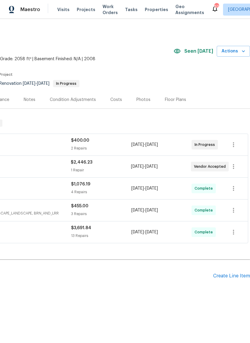
scroll to position [0, 89]
click at [242, 53] on icon "button" at bounding box center [243, 51] width 6 height 6
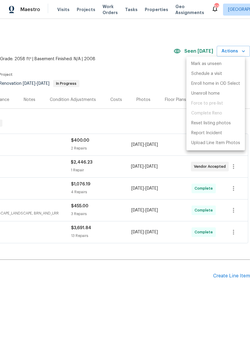
click at [148, 56] on div at bounding box center [125, 171] width 250 height 343
